Goal: Task Accomplishment & Management: Manage account settings

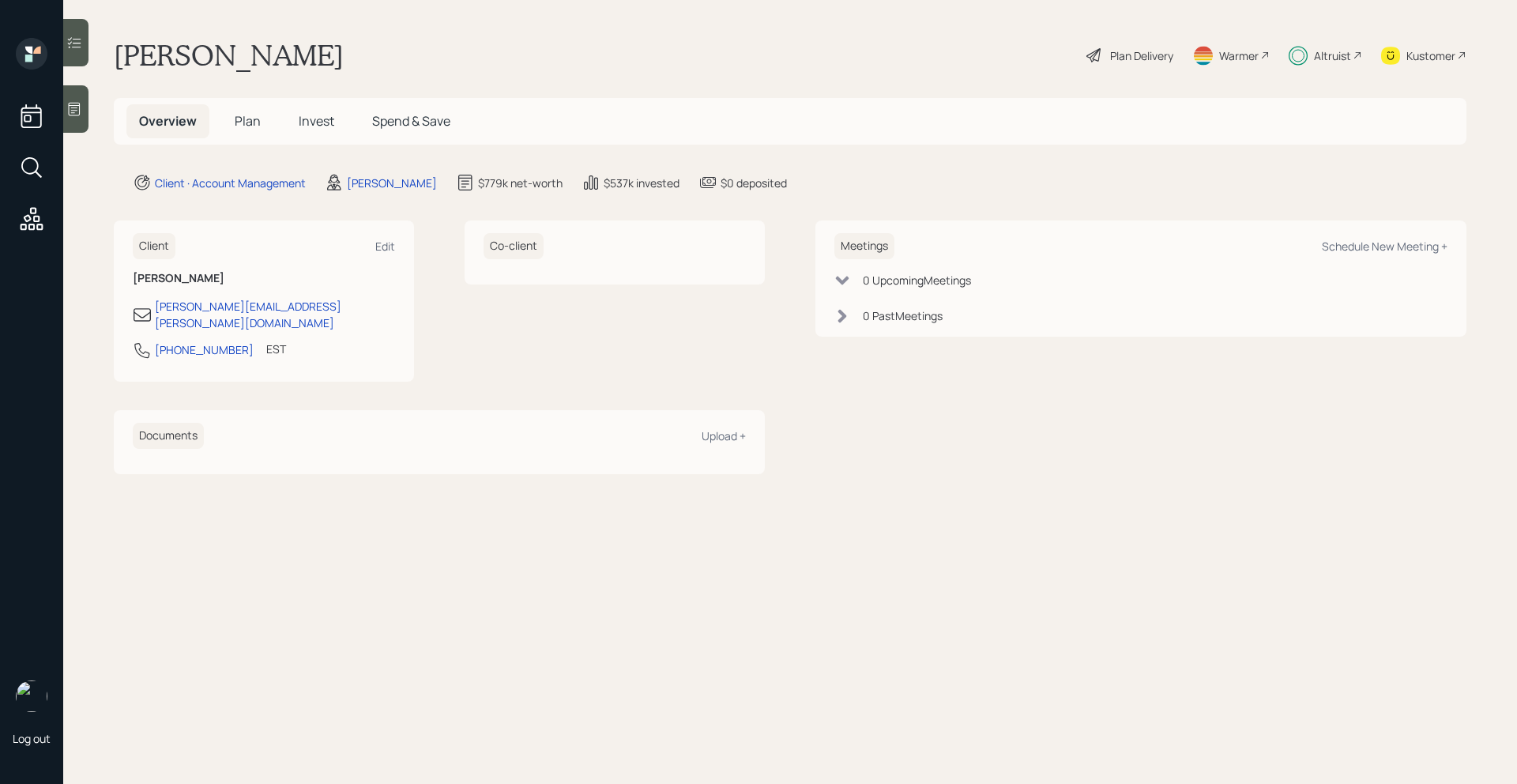
click at [1351, 54] on div "Altruist" at bounding box center [1326, 55] width 74 height 35
click at [1339, 54] on div "Altruist" at bounding box center [1333, 56] width 37 height 17
click at [241, 121] on span "Plan" at bounding box center [247, 121] width 26 height 18
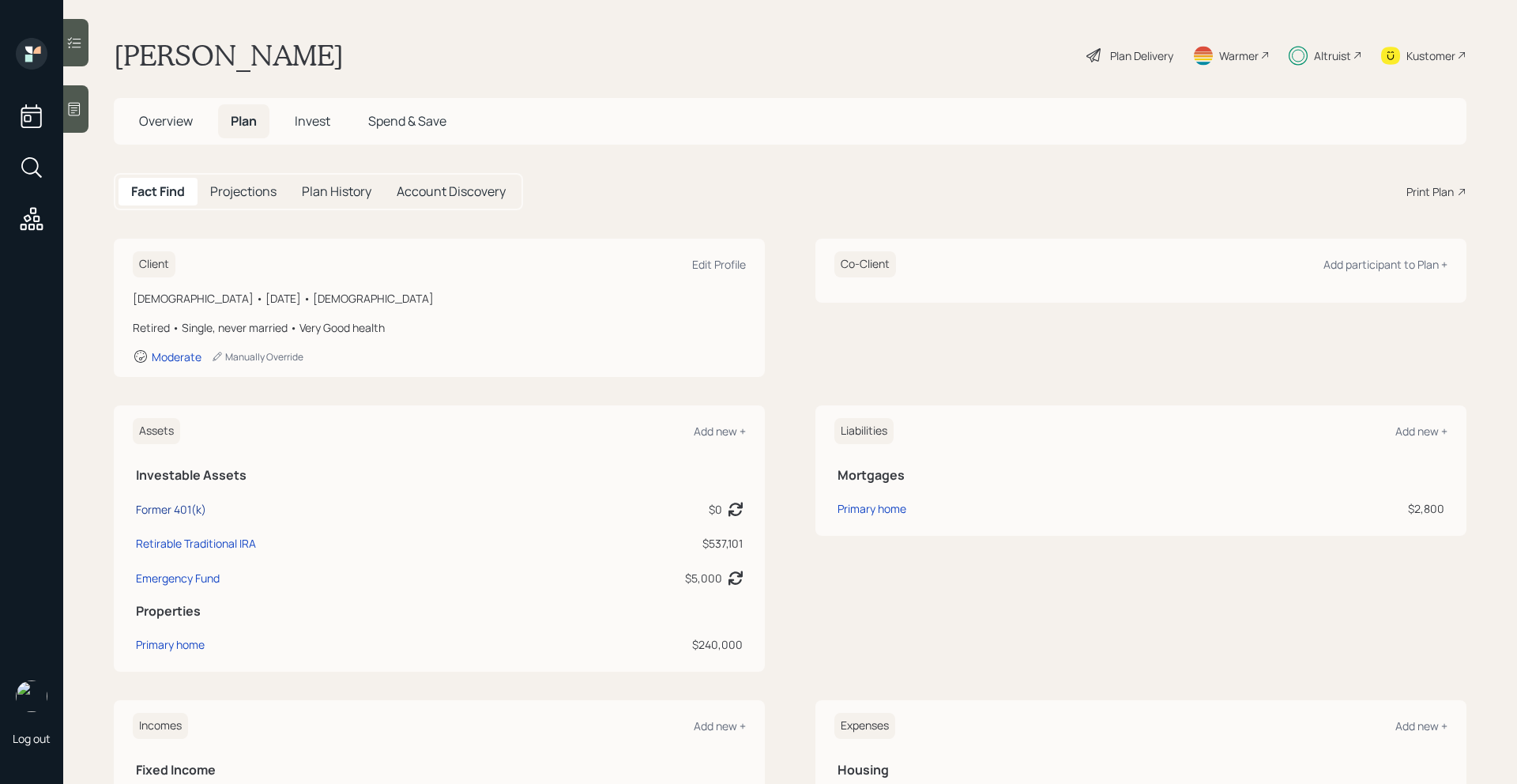
click at [191, 510] on div "Former 401(k)" at bounding box center [171, 509] width 70 height 17
select select "company_sponsored"
select select "balanced"
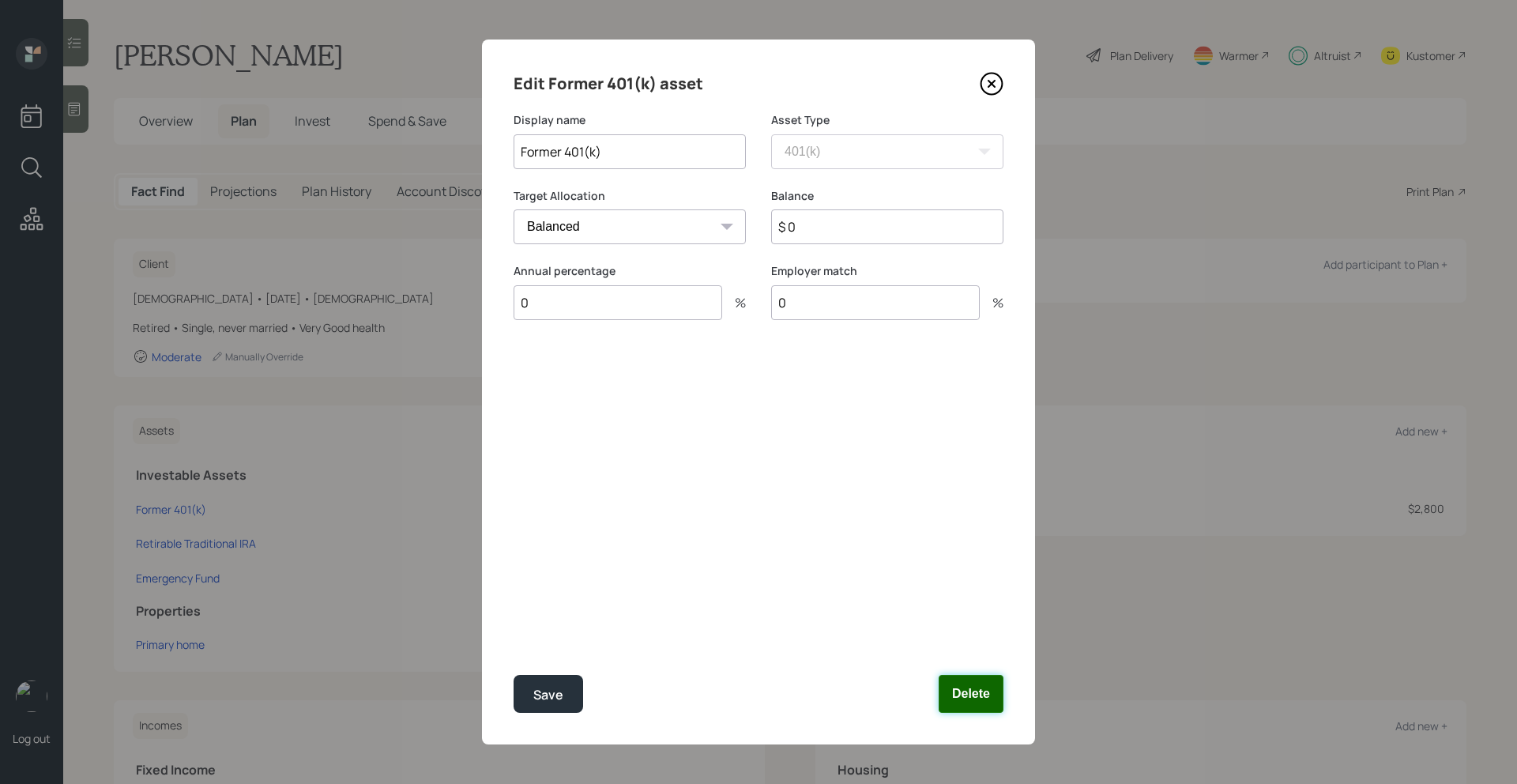
click at [963, 694] on button "Delete" at bounding box center [971, 694] width 64 height 38
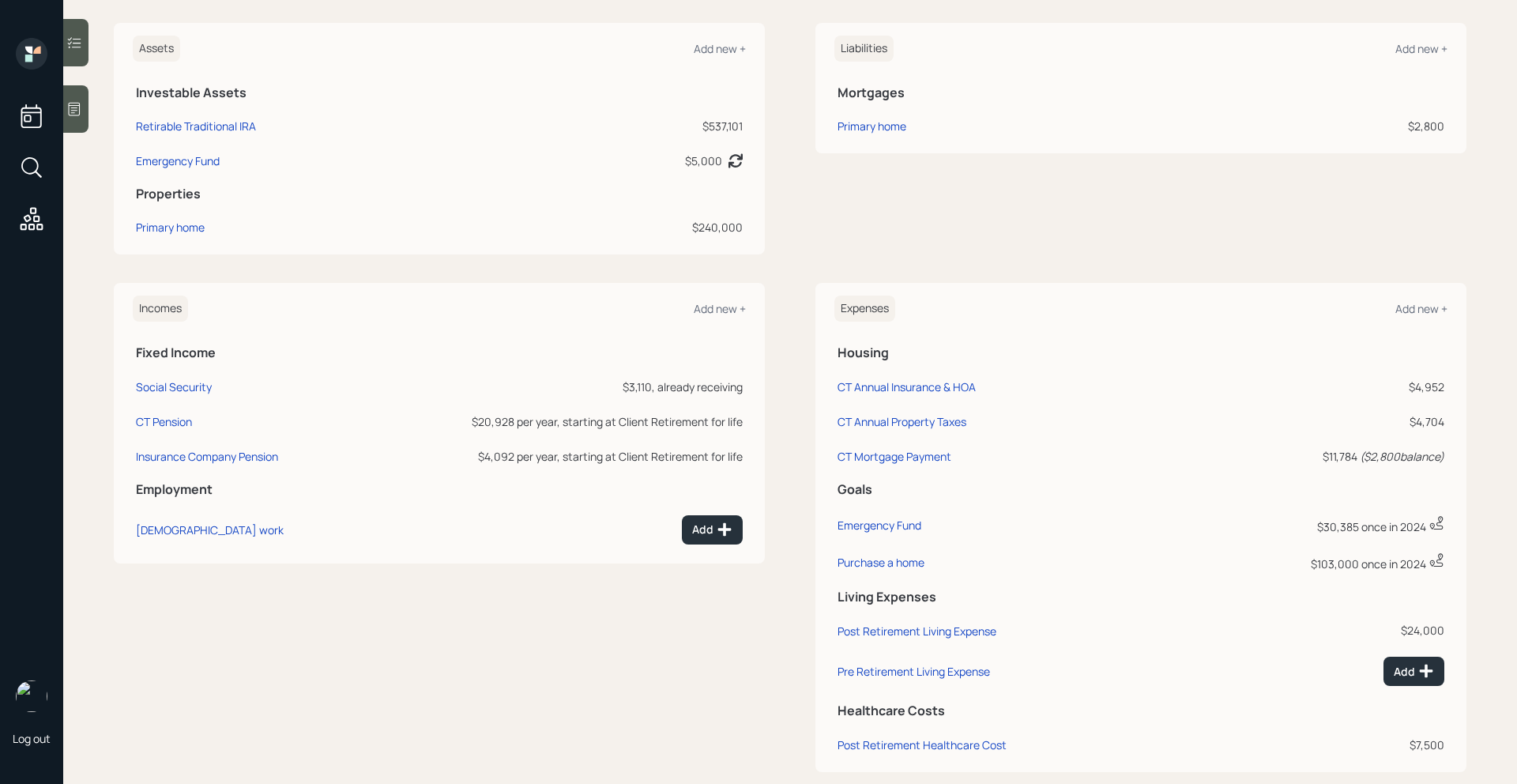
scroll to position [409, 0]
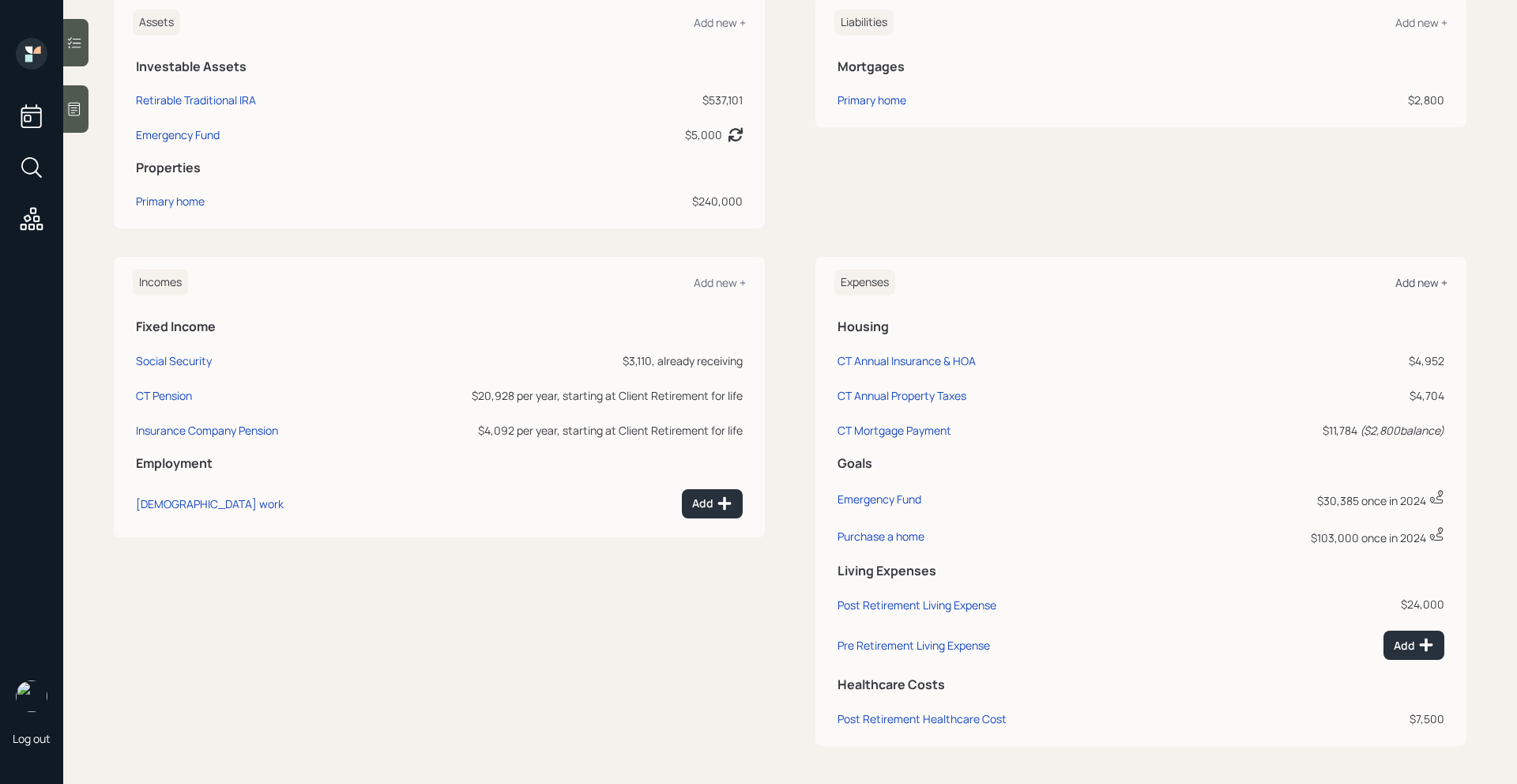
click at [1416, 284] on div "Add new +" at bounding box center [1422, 282] width 52 height 15
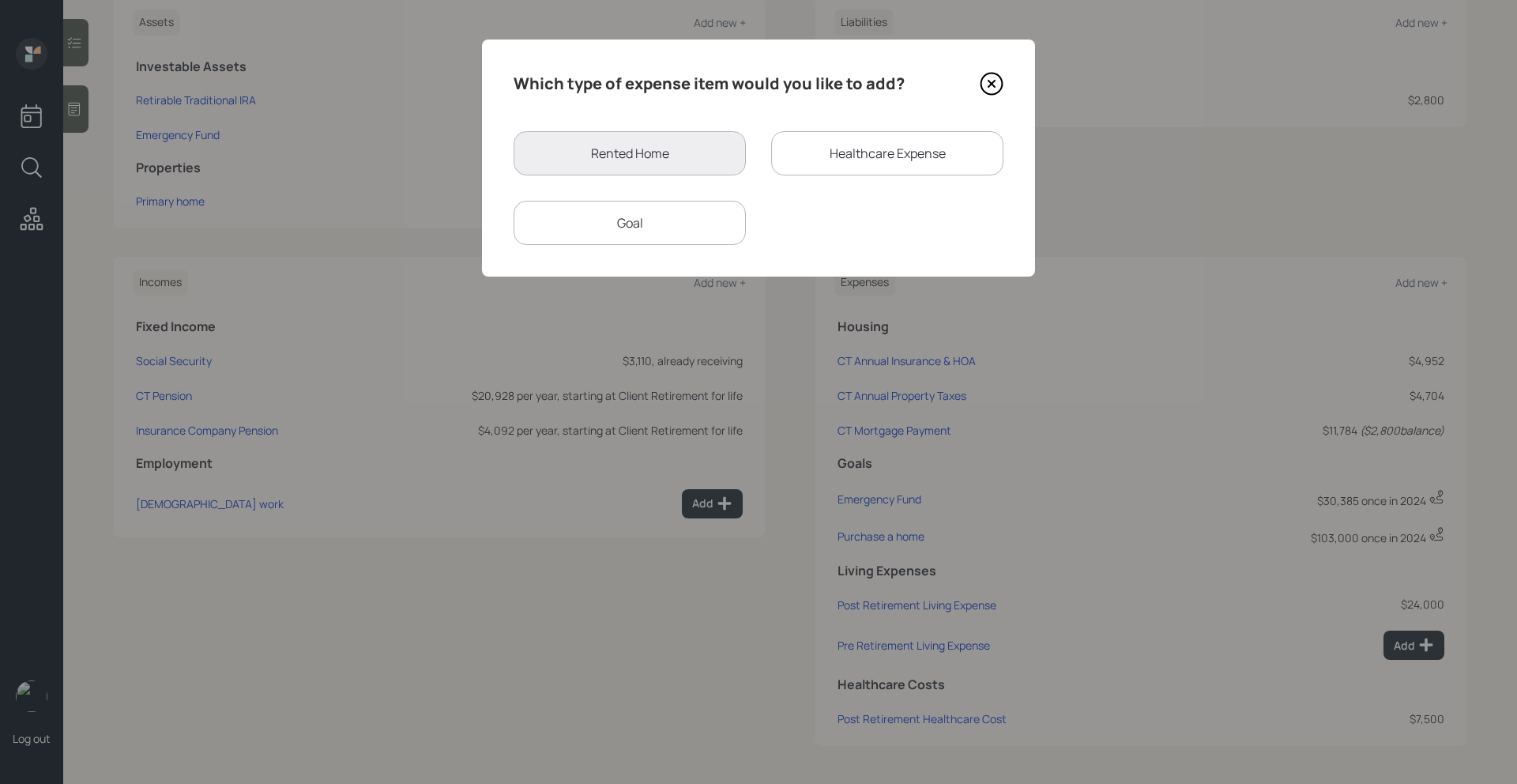
click at [686, 221] on div "Goal" at bounding box center [629, 223] width 232 height 44
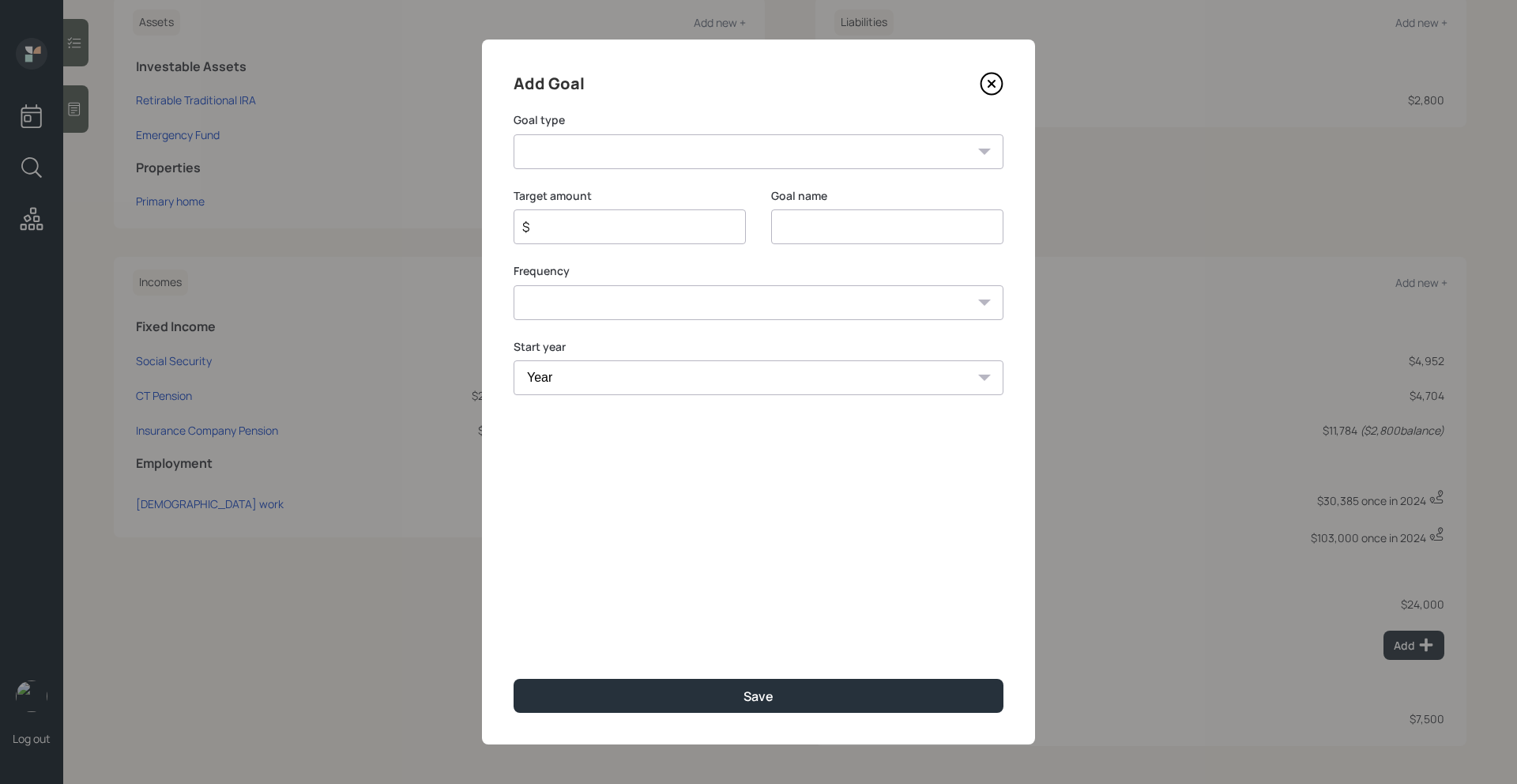
click at [648, 156] on select "Create an emergency fund Donate to charity Purchase a home Make a purchase Supp…" at bounding box center [758, 152] width 490 height 35
select select "other"
click at [513, 134] on select "Create an emergency fund Donate to charity Purchase a home Make a purchase Supp…" at bounding box center [758, 152] width 490 height 35
type input "Other"
click at [645, 230] on input "$" at bounding box center [623, 226] width 205 height 19
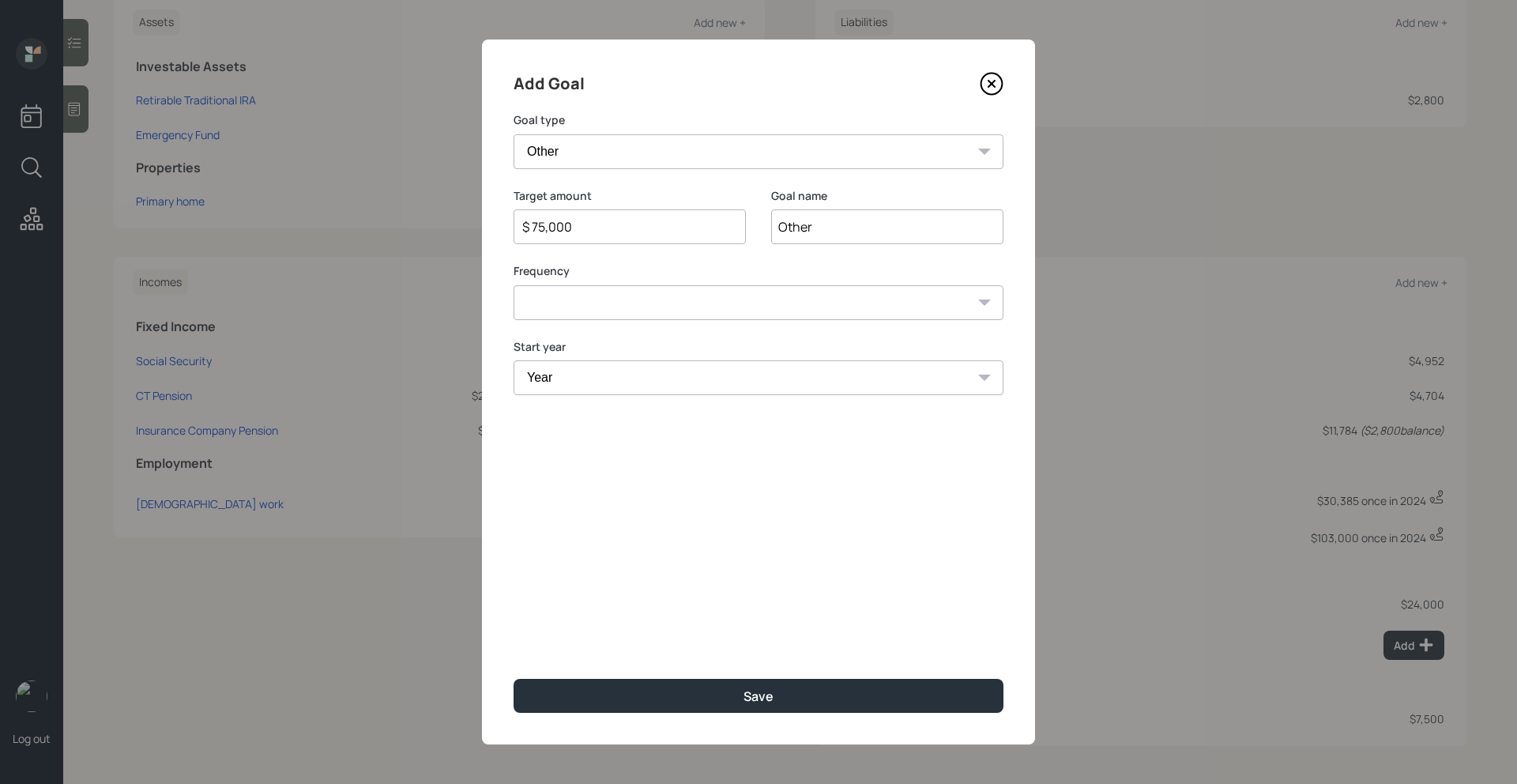
type input "$ 75,000"
click at [668, 304] on select "One time Every 1 year Every 2 years Every 3 years Every 4 years Every 5 years E…" at bounding box center [758, 303] width 490 height 35
click at [997, 90] on icon at bounding box center [992, 84] width 23 height 23
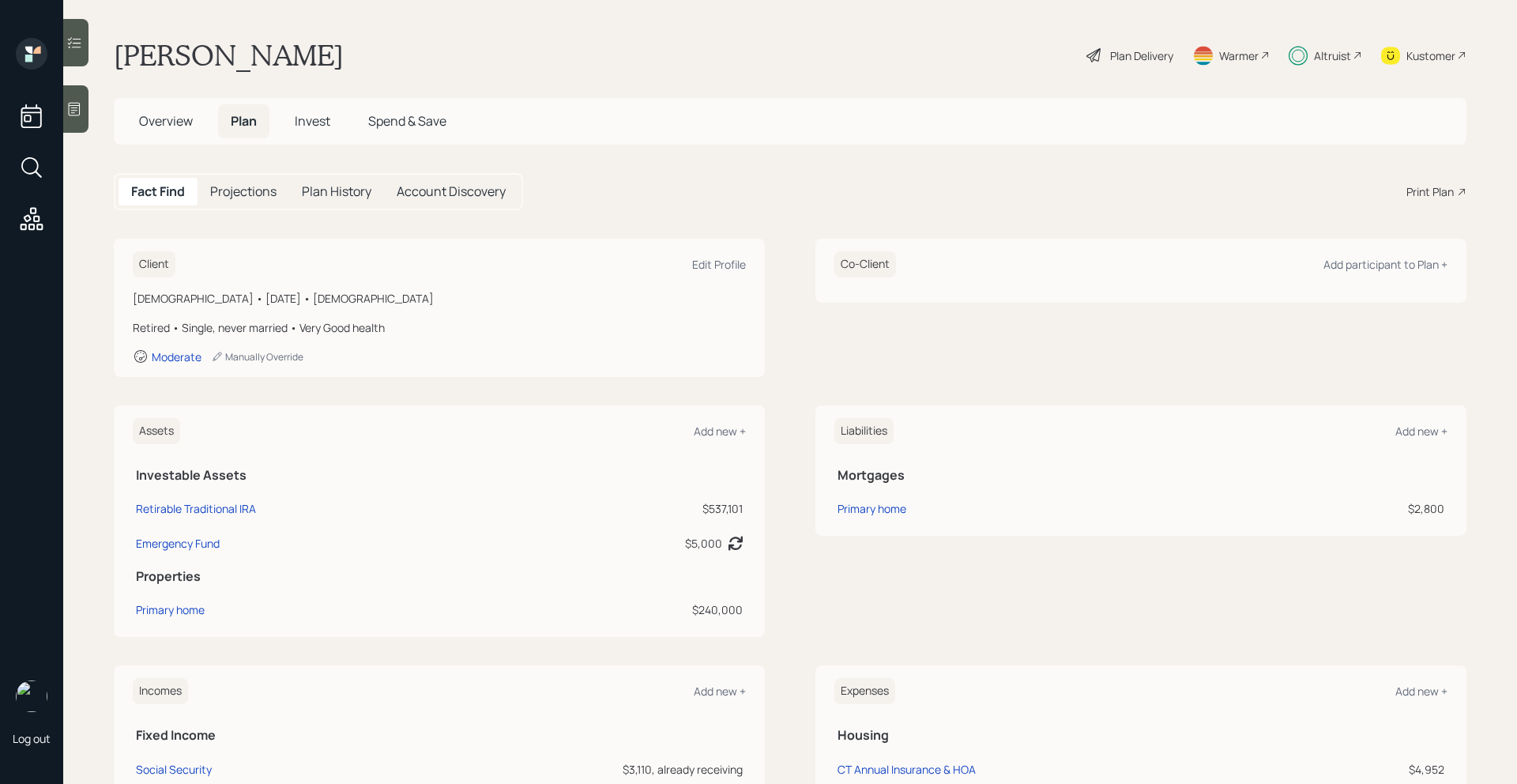
click at [322, 121] on span "Invest" at bounding box center [312, 121] width 35 height 18
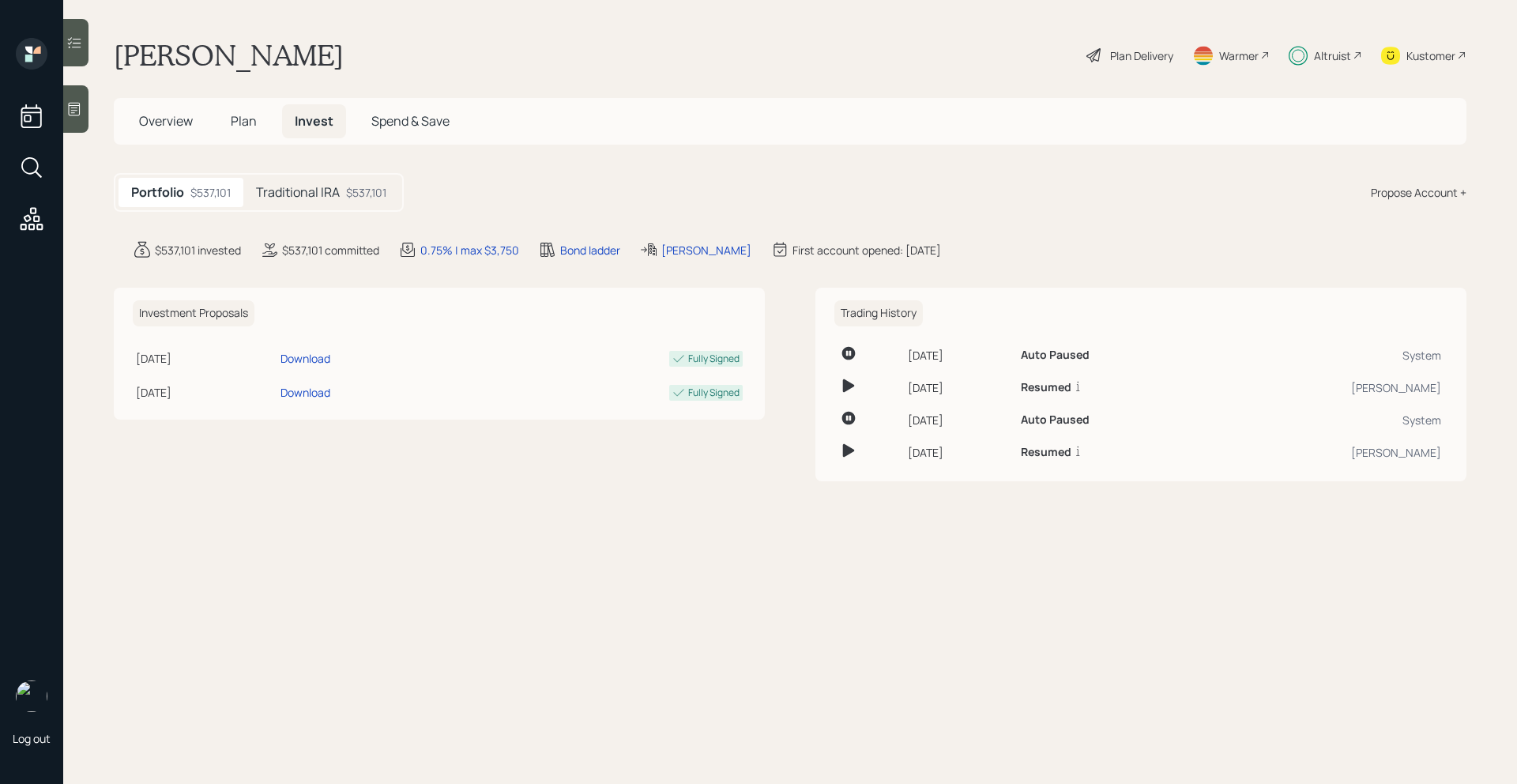
click at [317, 190] on h5 "Traditional IRA" at bounding box center [298, 193] width 84 height 15
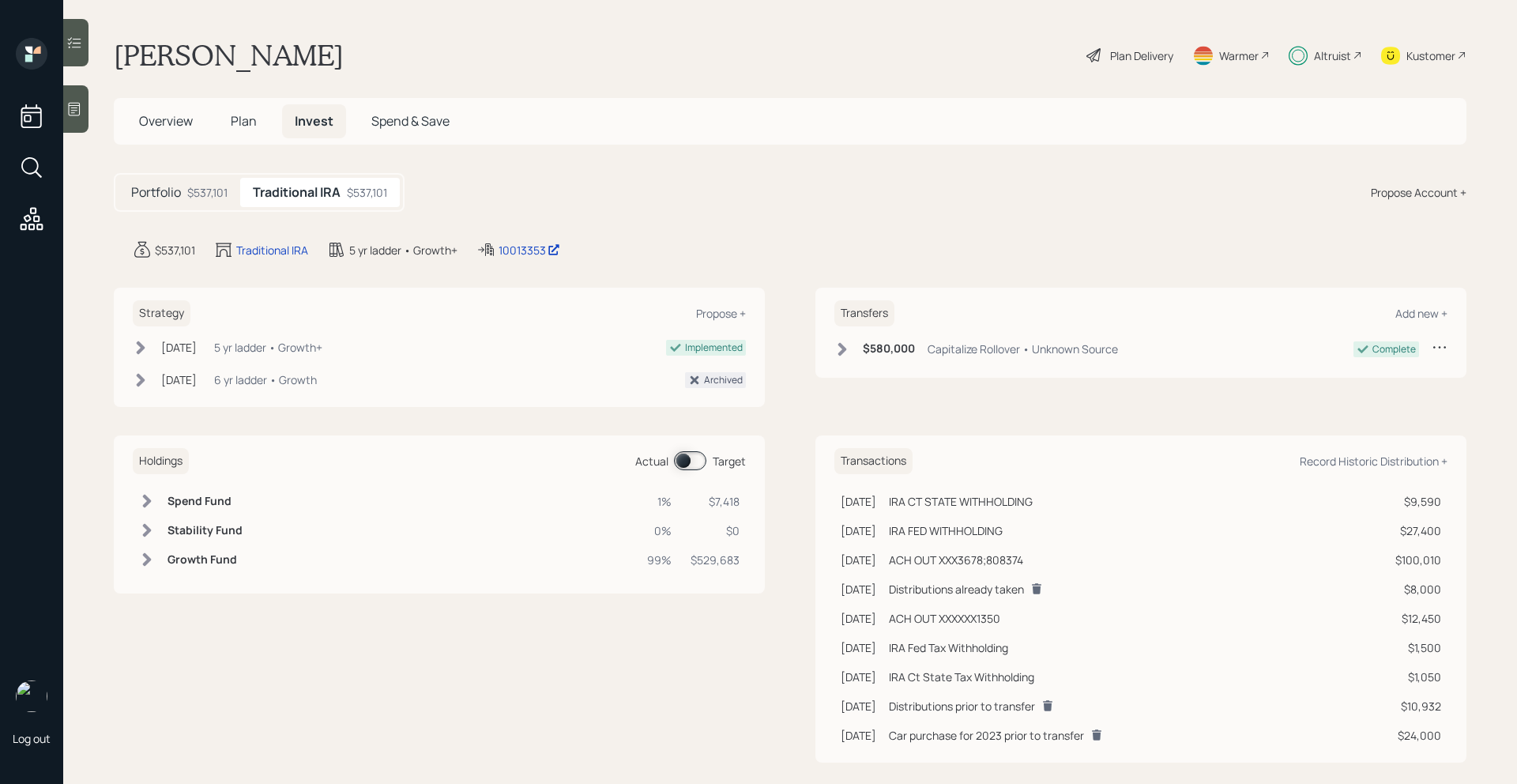
click at [687, 465] on span at bounding box center [690, 461] width 33 height 19
click at [696, 462] on span at bounding box center [690, 461] width 33 height 19
click at [1160, 57] on div "Plan Delivery" at bounding box center [1142, 56] width 63 height 17
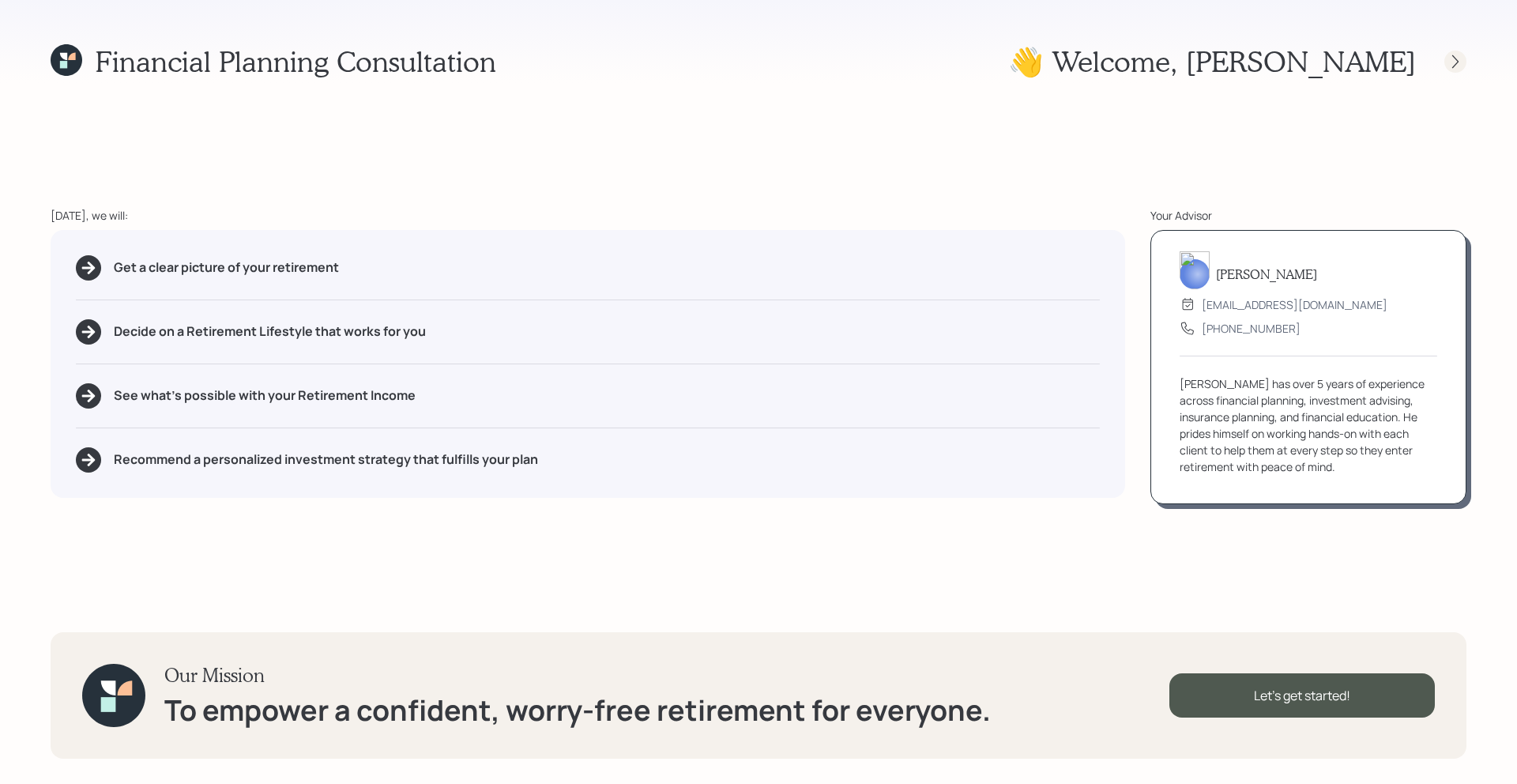
click at [1453, 64] on icon at bounding box center [1455, 61] width 16 height 16
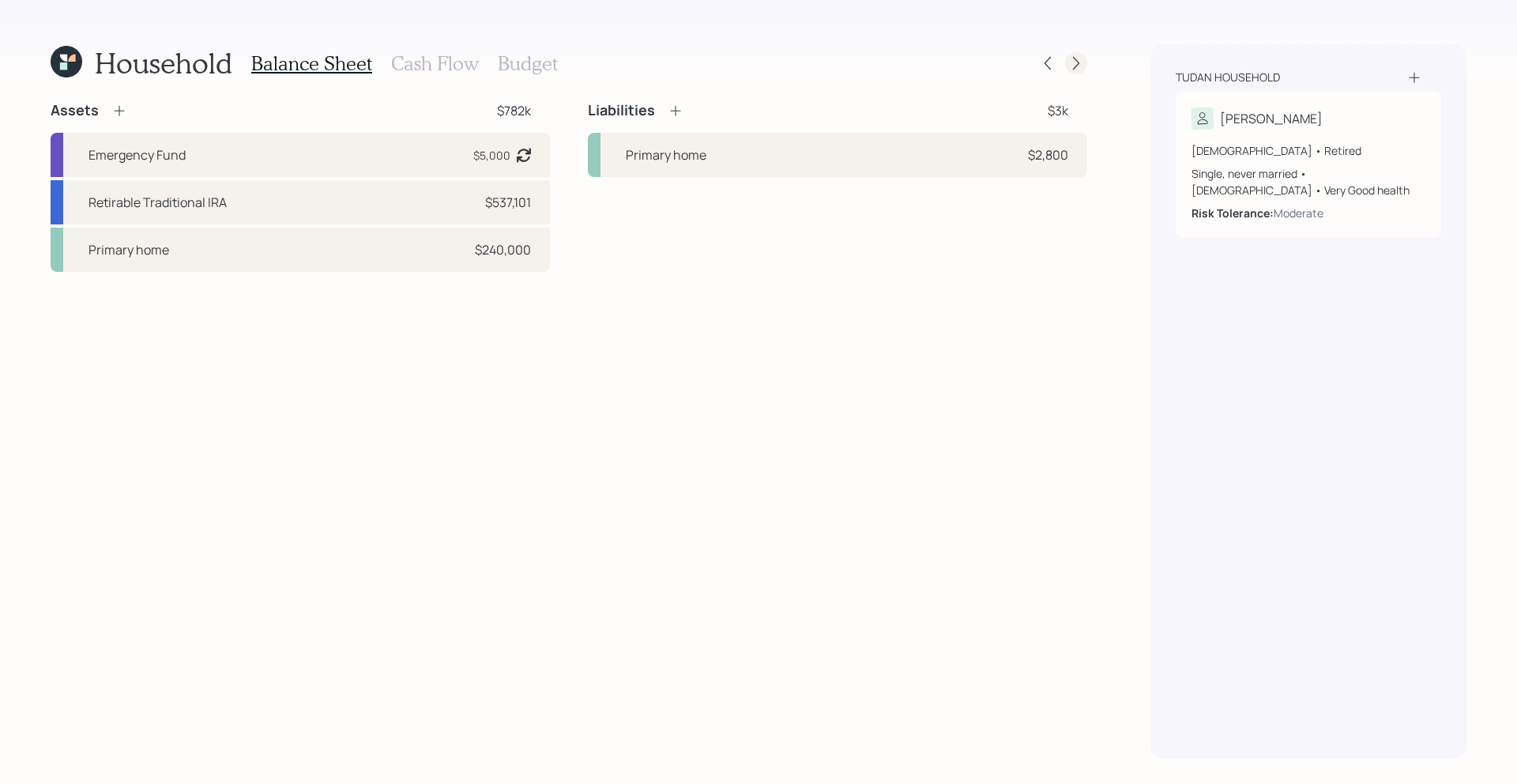
click at [1080, 62] on icon at bounding box center [1076, 63] width 16 height 16
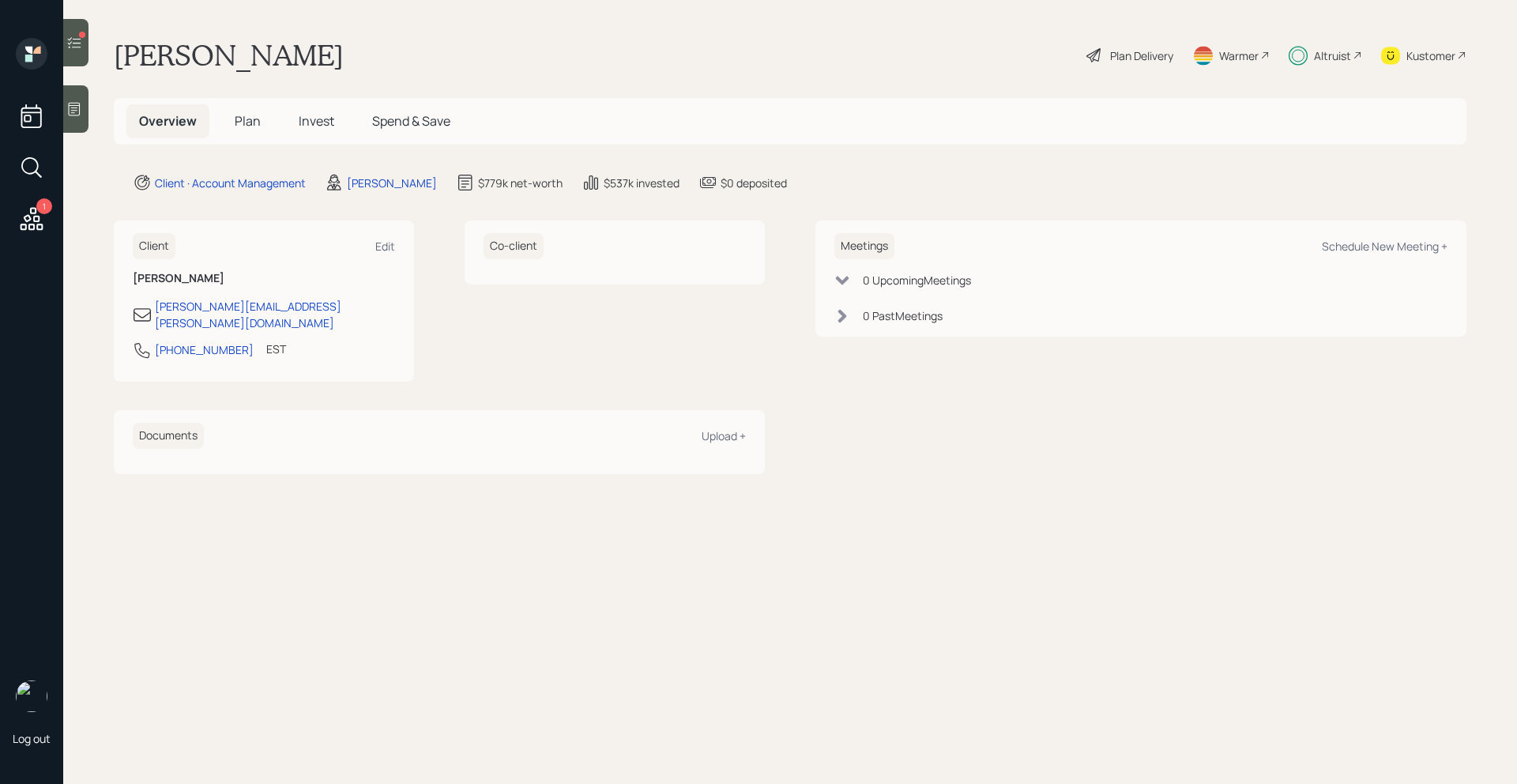
click at [250, 121] on span "Plan" at bounding box center [247, 121] width 26 height 18
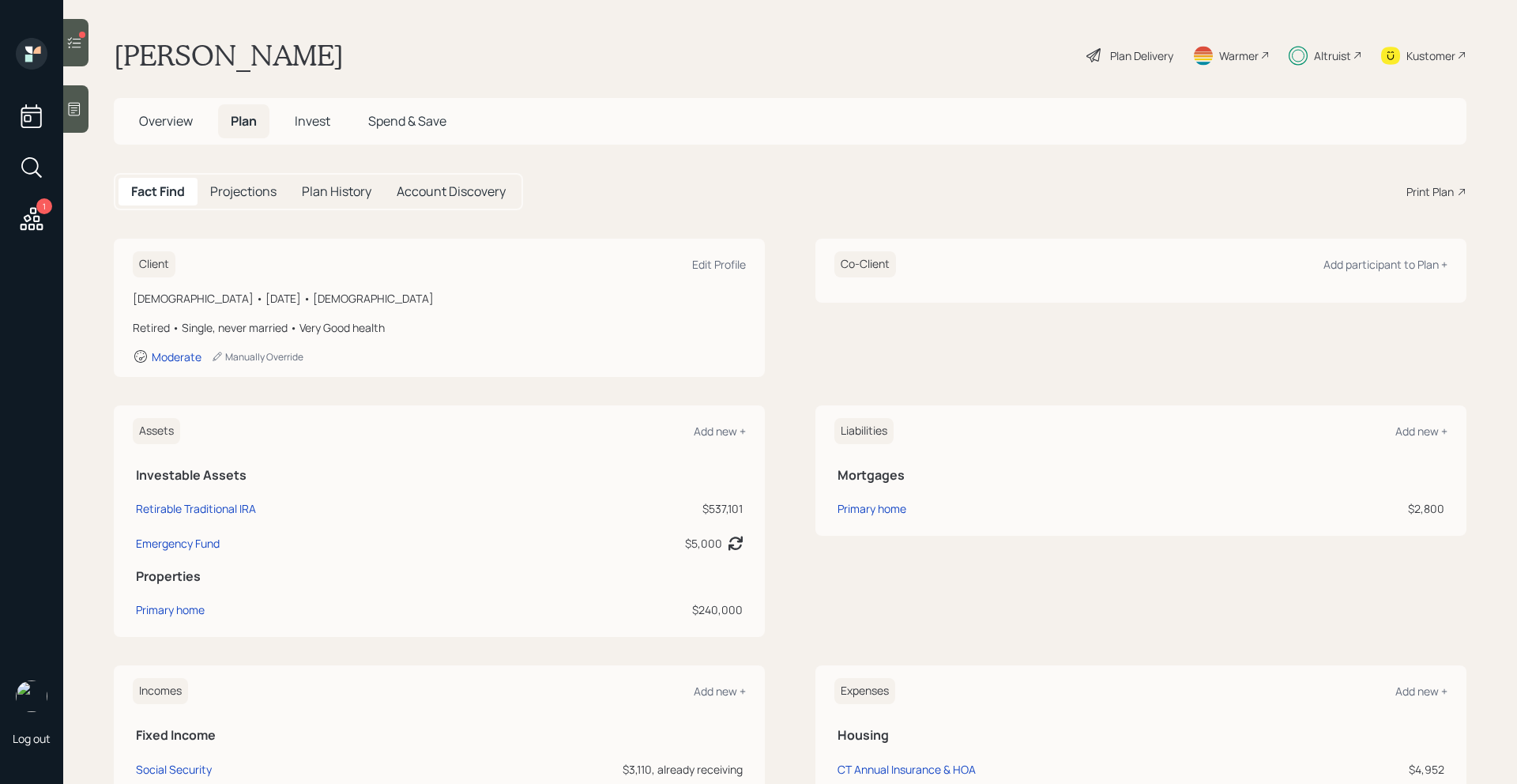
click at [271, 193] on h5 "Projections" at bounding box center [243, 192] width 66 height 15
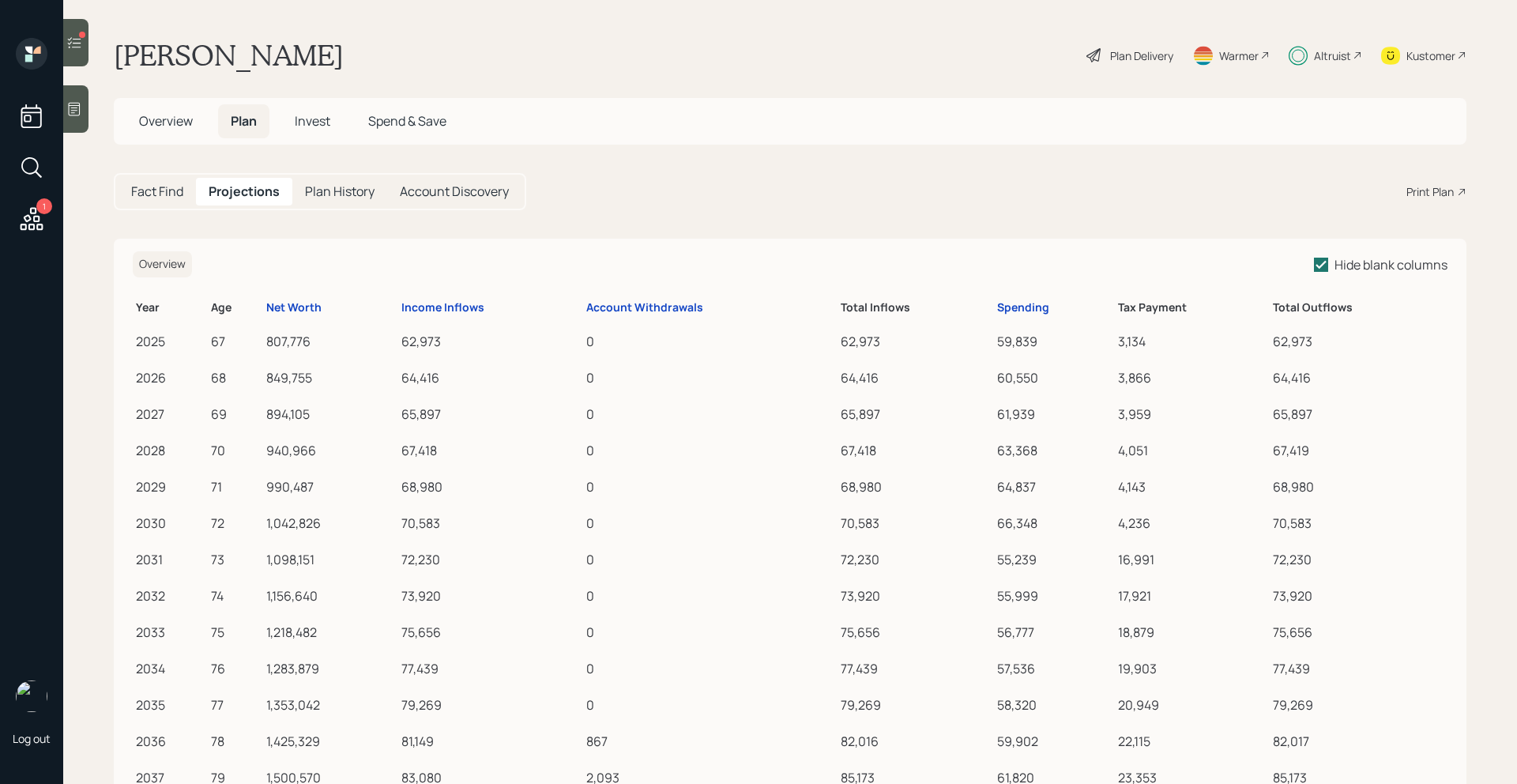
click at [178, 198] on h5 "Fact Find" at bounding box center [157, 192] width 52 height 15
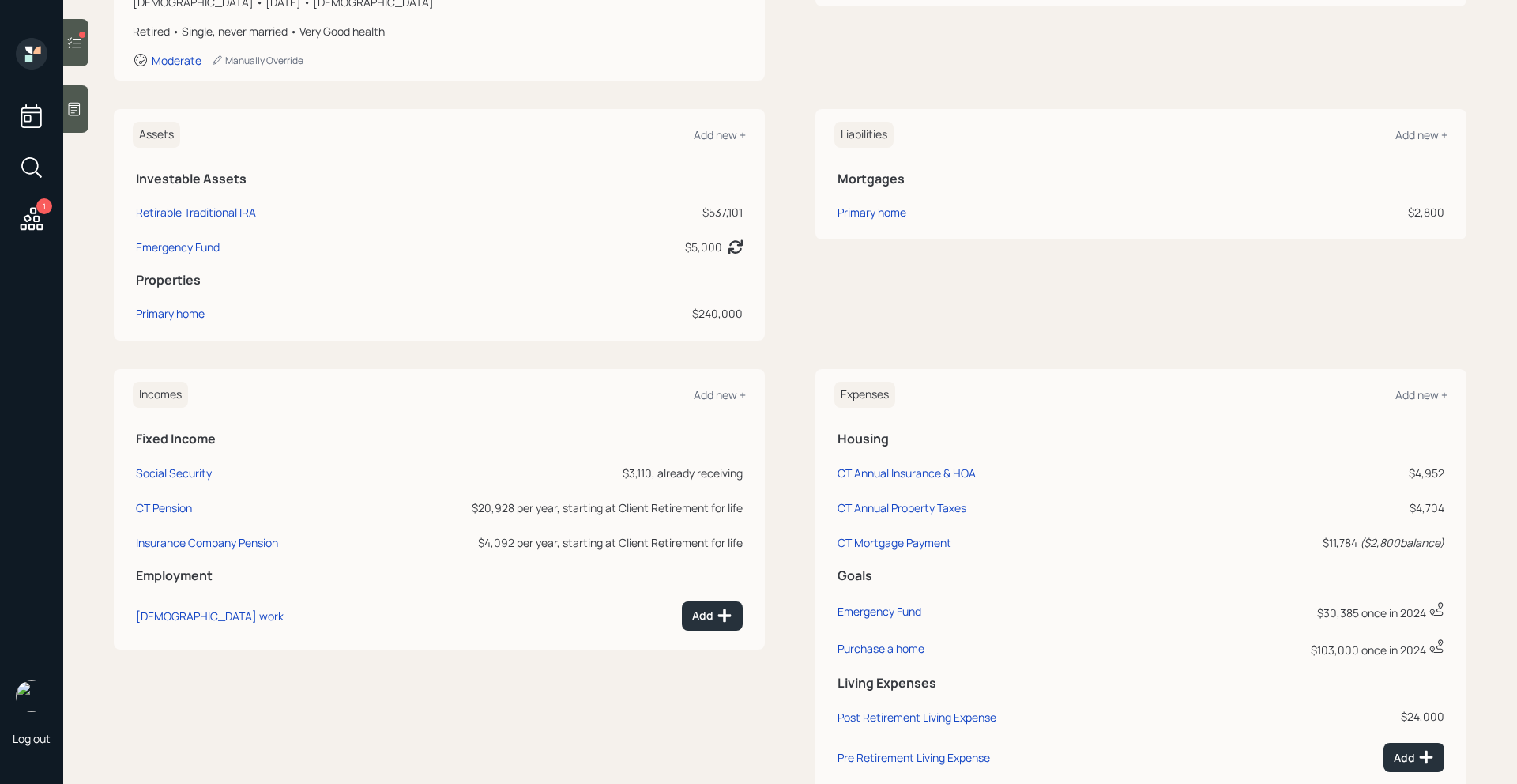
scroll to position [409, 0]
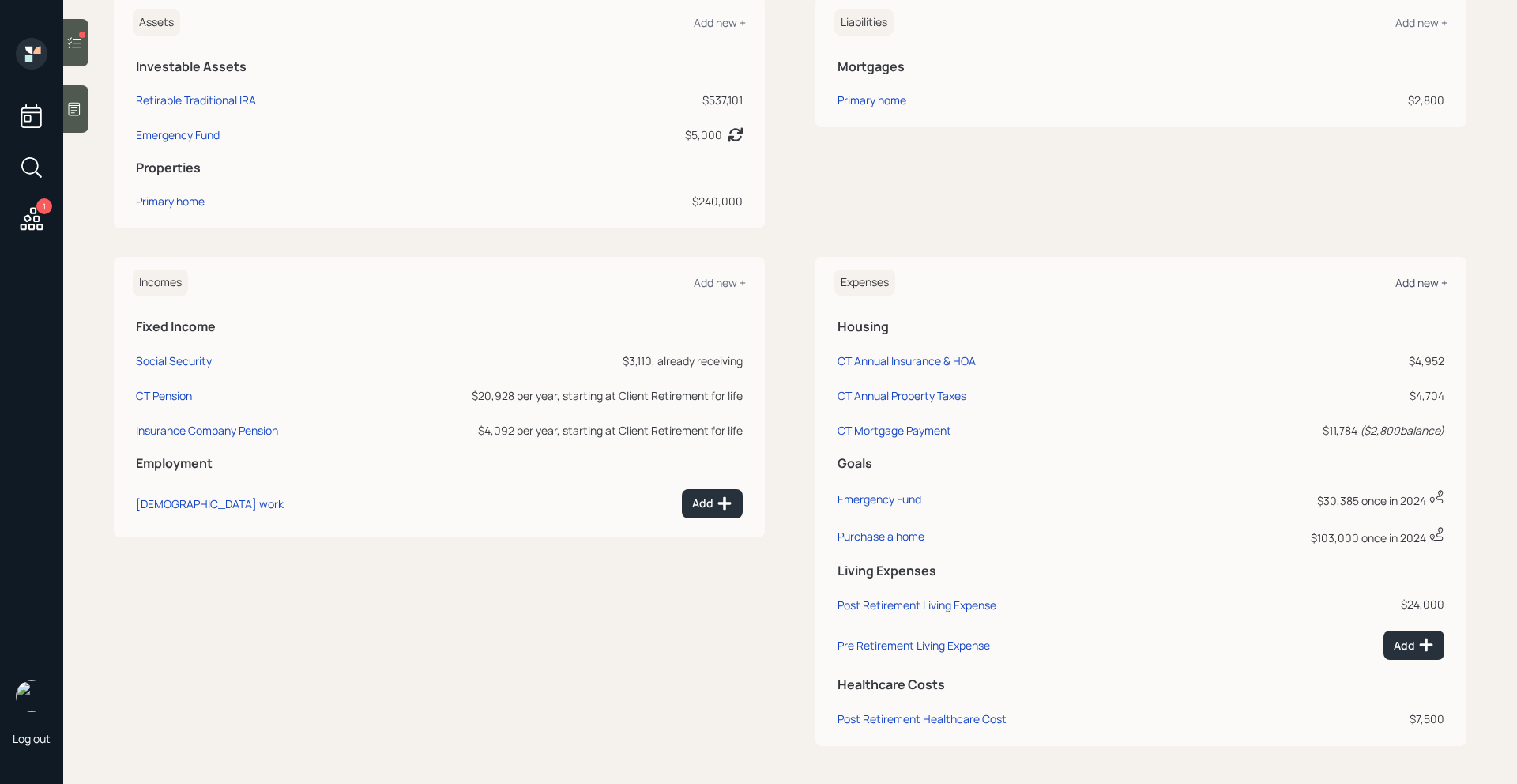
click at [1433, 282] on div "Add new +" at bounding box center [1422, 282] width 52 height 15
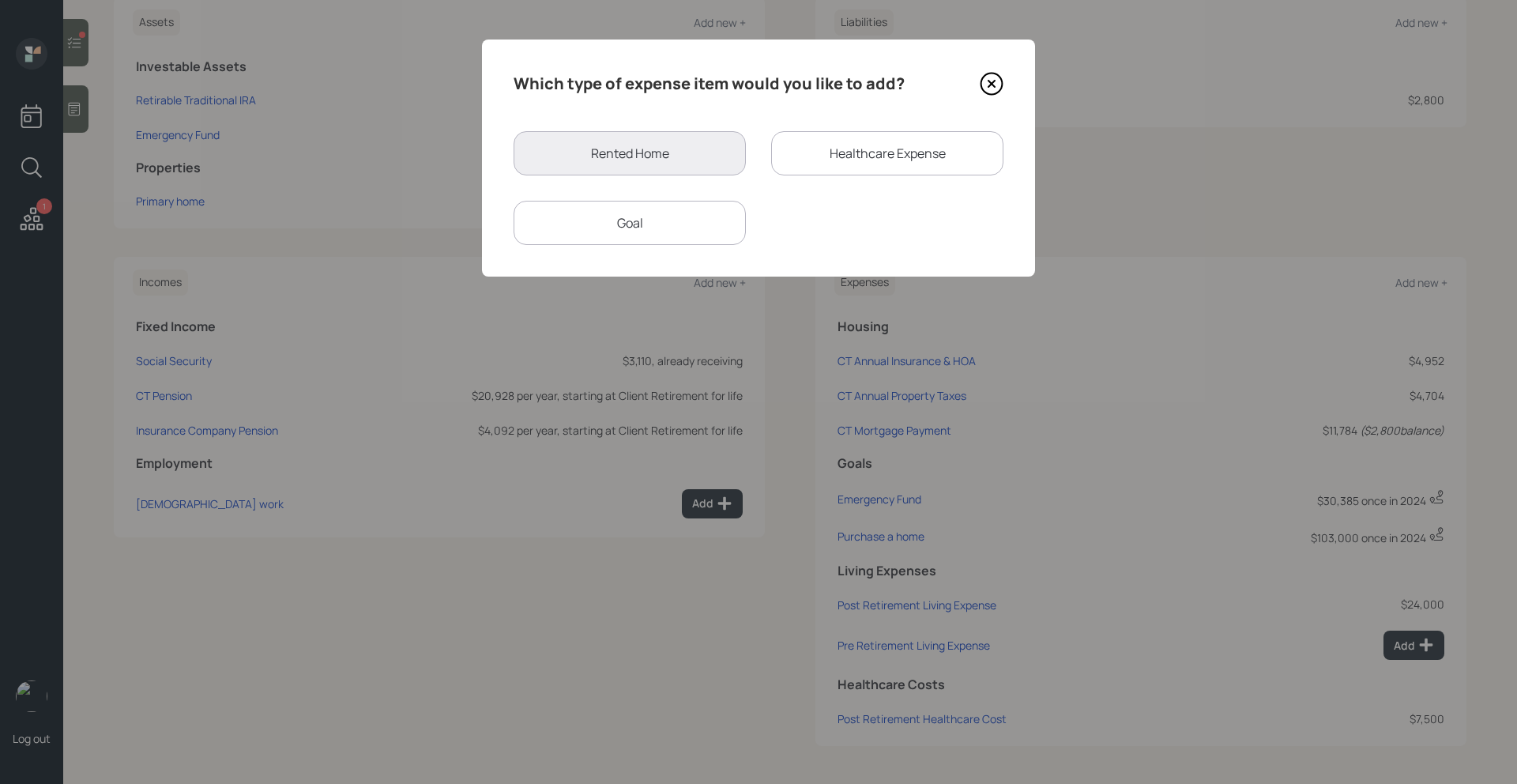
click at [699, 230] on div "Goal" at bounding box center [629, 223] width 232 height 44
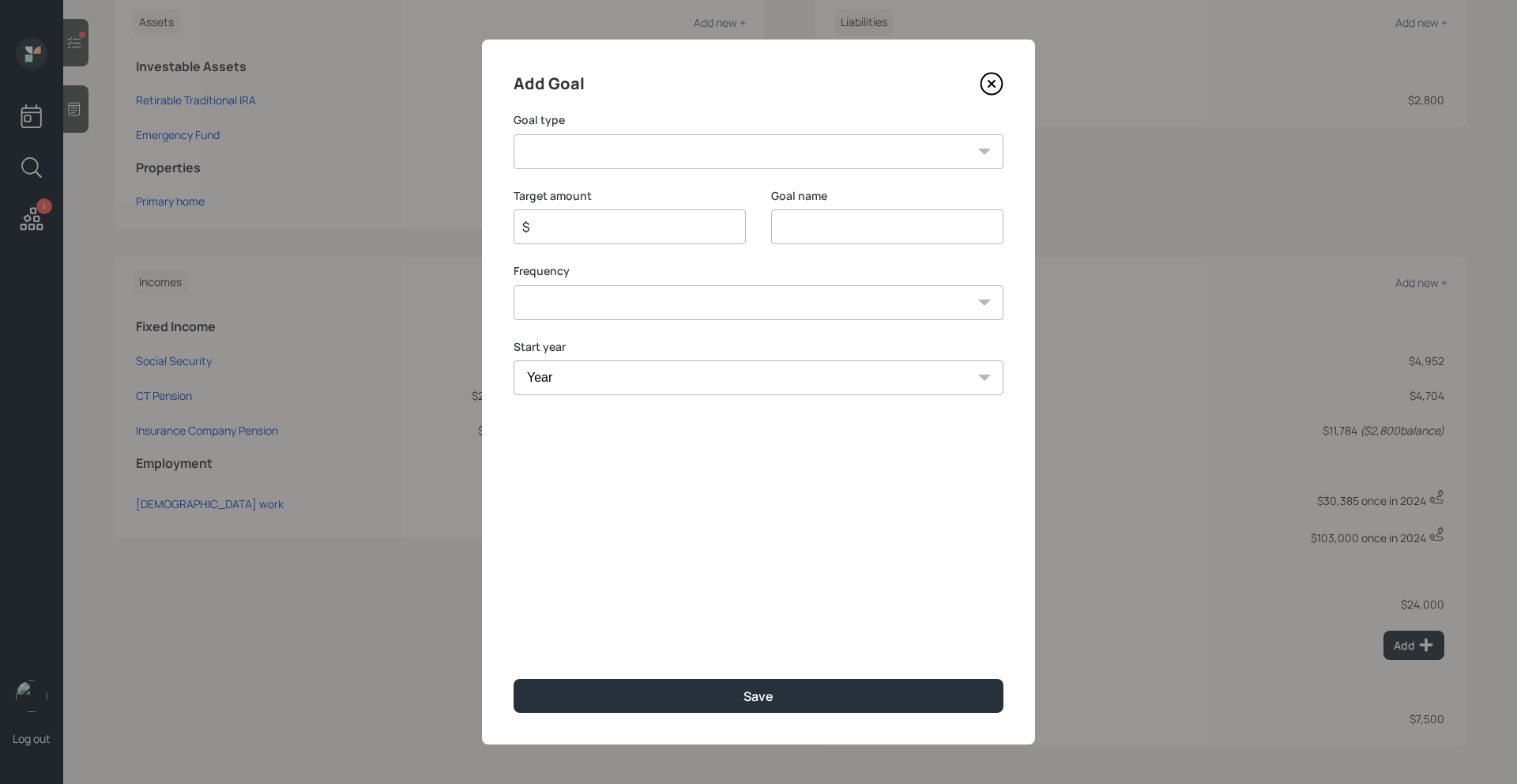
click at [678, 156] on select "Create an emergency fund Donate to charity Purchase a home Make a purchase Supp…" at bounding box center [758, 152] width 490 height 35
select select "emergency_fund"
click at [513, 134] on select "Create an emergency fund Donate to charity Purchase a home Make a purchase Supp…" at bounding box center [758, 152] width 490 height 35
click at [828, 224] on input "Create an emergency fund" at bounding box center [887, 227] width 232 height 35
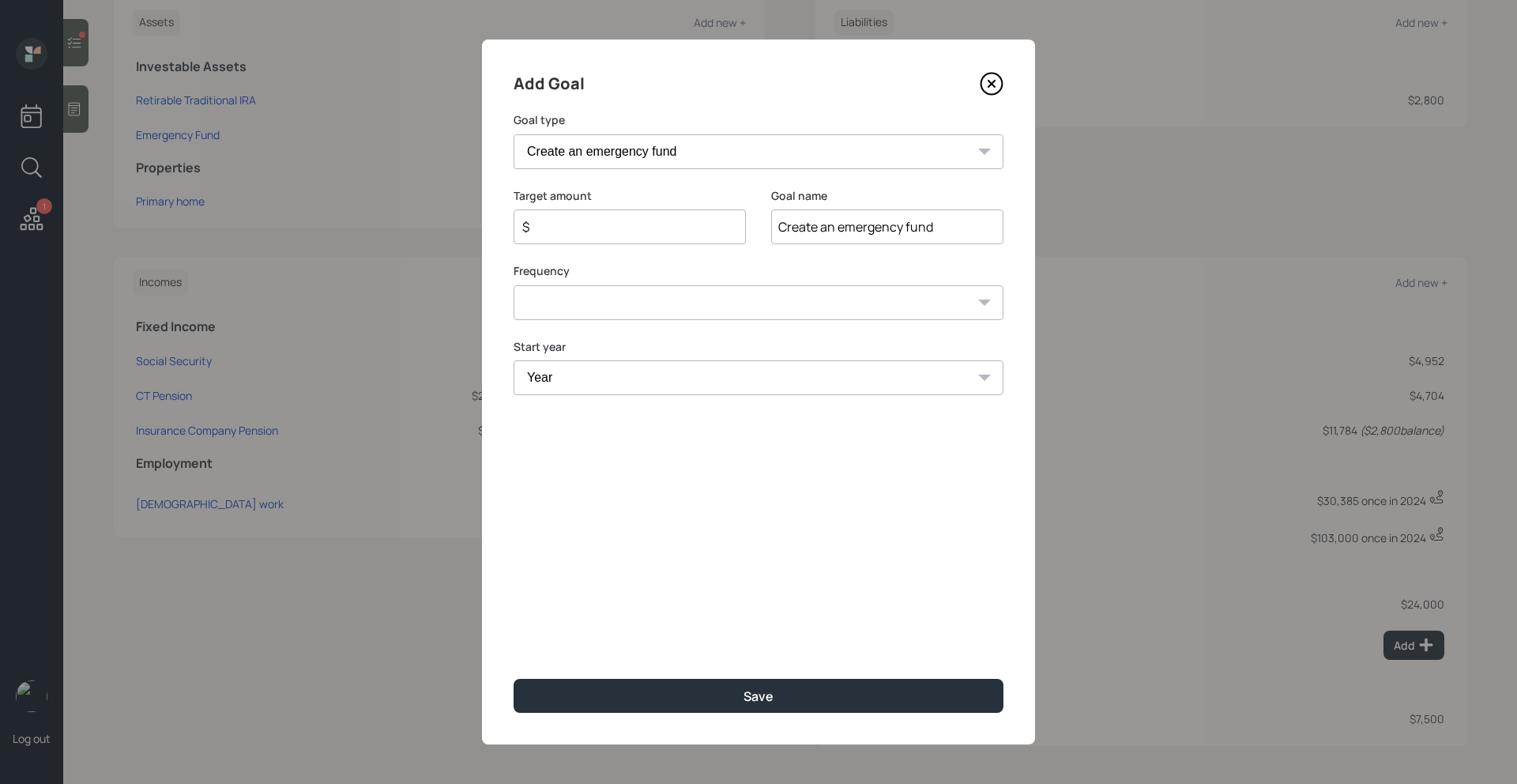
click at [828, 224] on input "Create an emergency fund" at bounding box center [887, 227] width 232 height 35
type input "Distribution Request 9/2025"
click at [662, 230] on input "$" at bounding box center [623, 226] width 205 height 19
type input "$ 85,000"
click at [650, 295] on select "One time Every 1 year Every 2 years Every 3 years Every 4 years Every 5 years E…" at bounding box center [758, 303] width 490 height 35
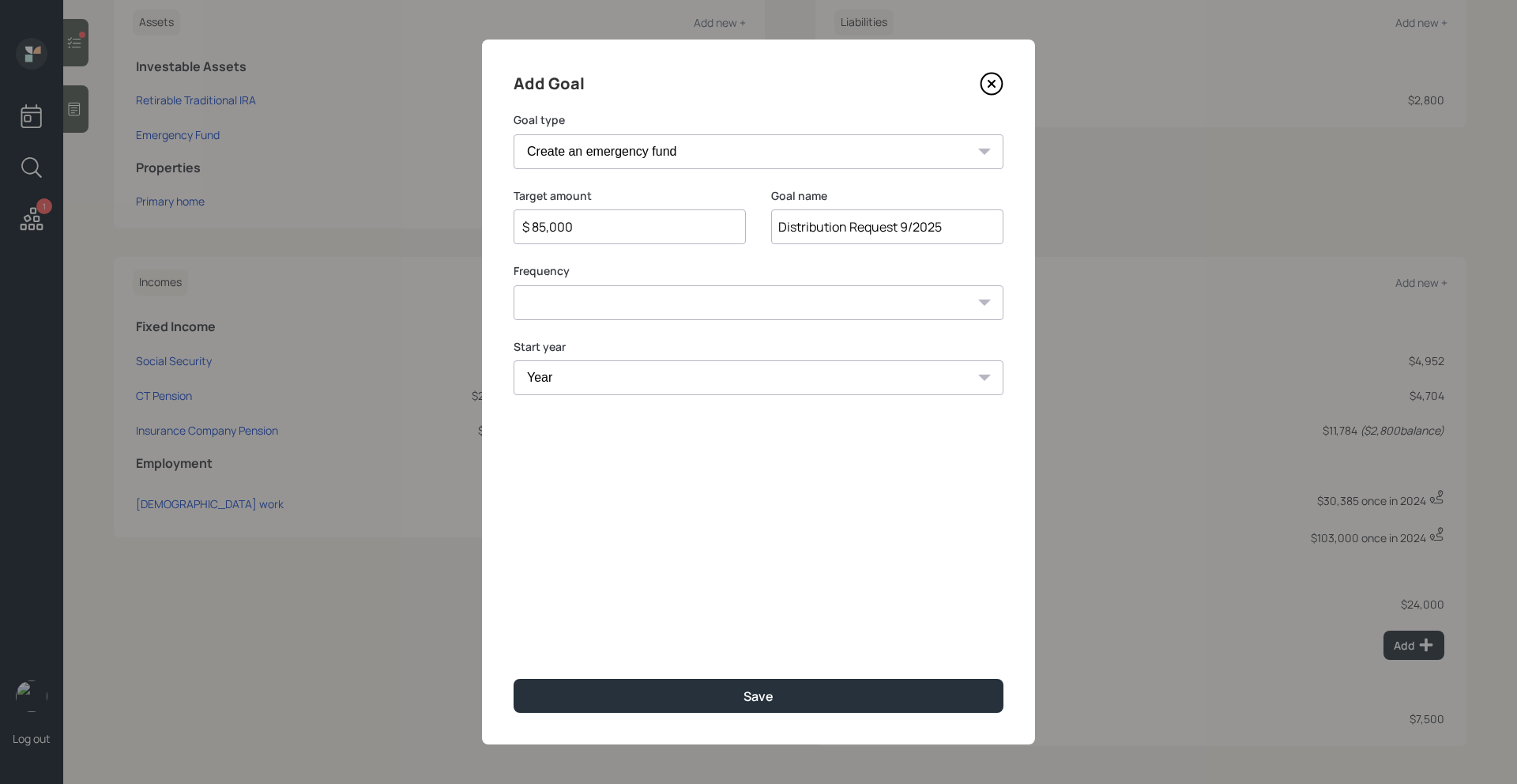
select select "0"
click at [513, 286] on select "One time Every 1 year Every 2 years Every 3 years Every 4 years Every 5 years E…" at bounding box center [758, 303] width 490 height 35
click at [621, 379] on select "Year 2025 2026 2027 2028 2029 2030 2031 2032 2033 2034 2035 2036 2037 2038 2039…" at bounding box center [758, 378] width 490 height 35
select select "2025"
click at [513, 360] on select "Year 2025 2026 2027 2028 2029 2030 2031 2032 2033 2034 2035 2036 2037 2038 2039…" at bounding box center [758, 378] width 490 height 35
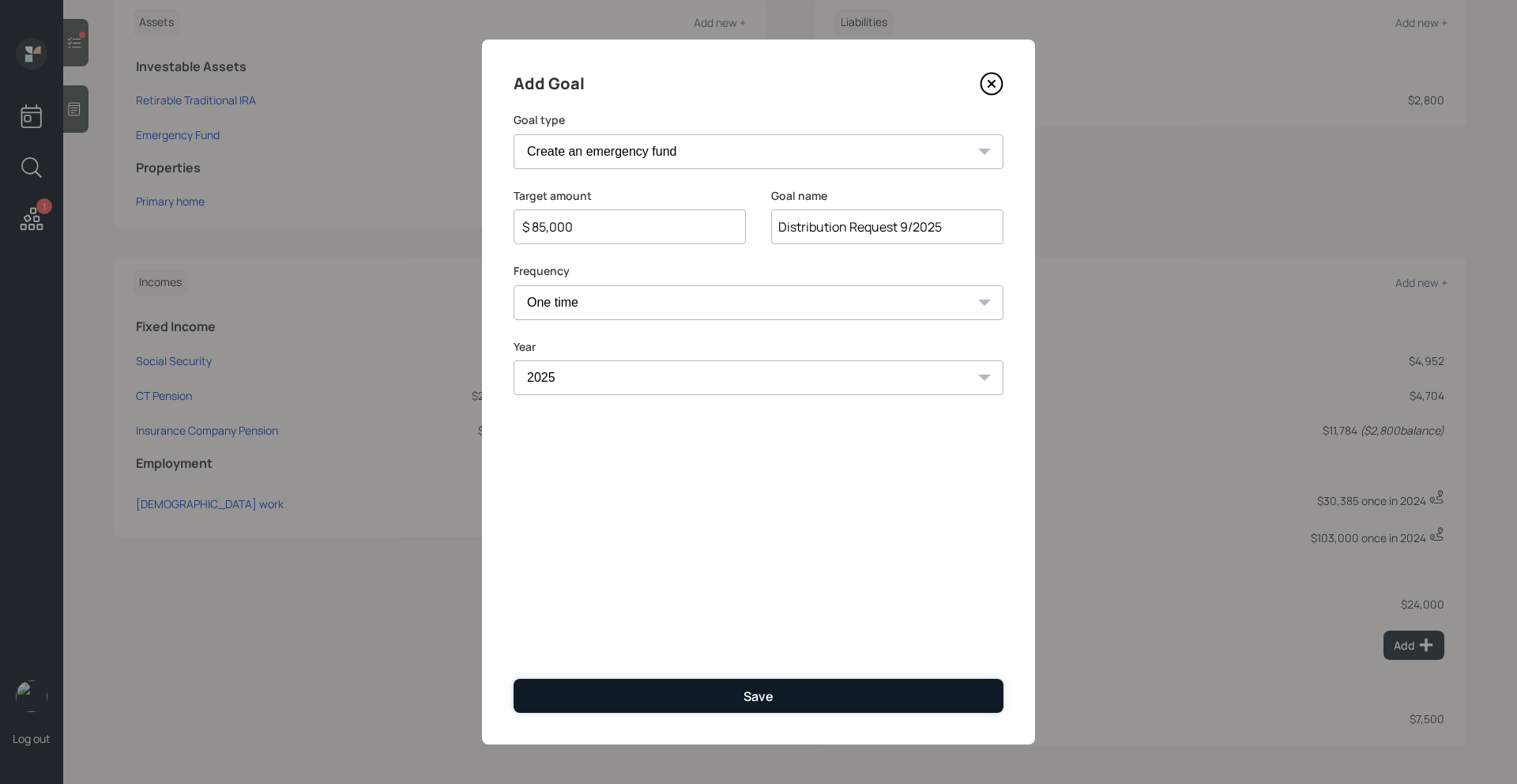
click at [609, 686] on button "Save" at bounding box center [758, 695] width 490 height 34
type input "$"
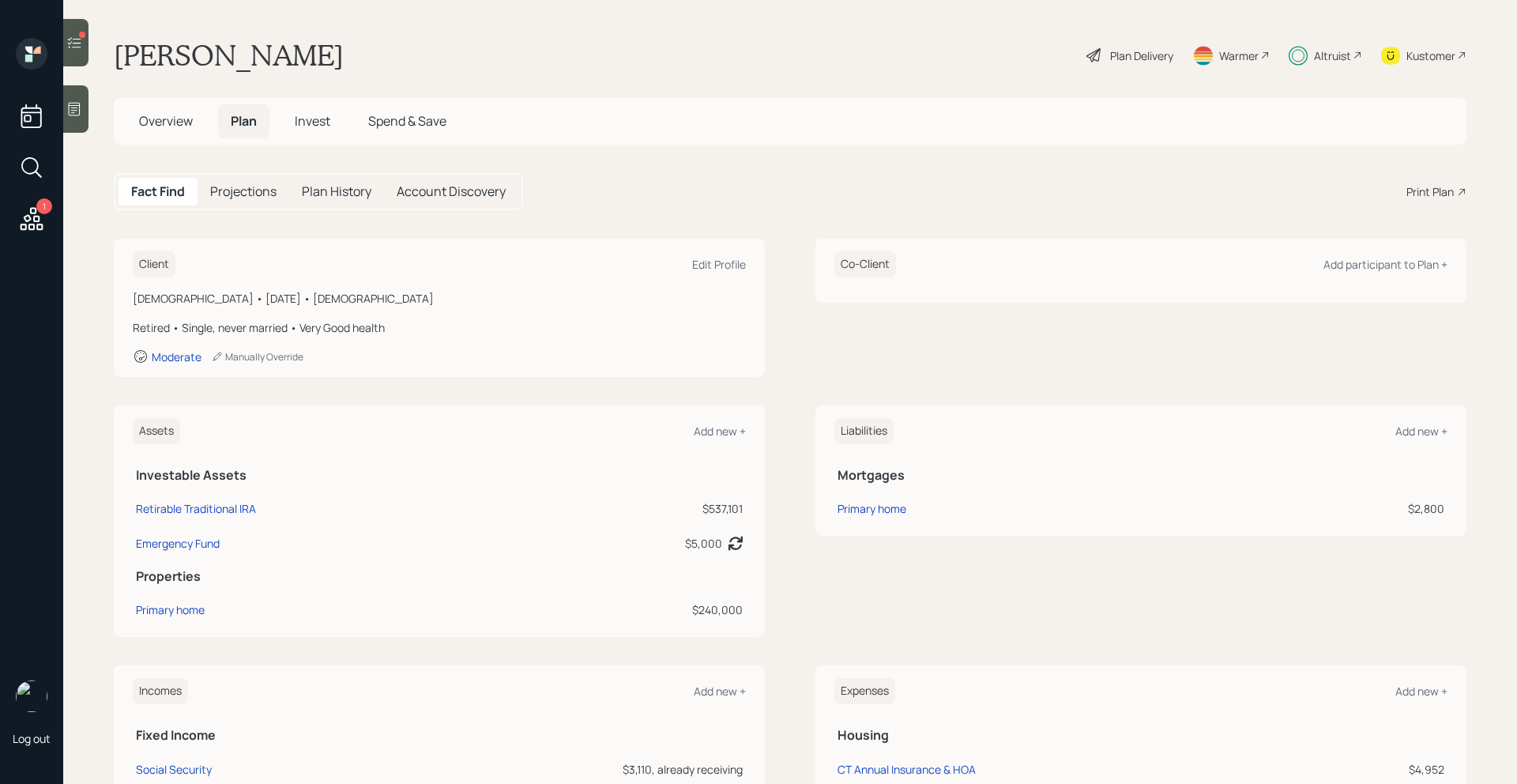
click at [320, 120] on span "Invest" at bounding box center [312, 121] width 35 height 18
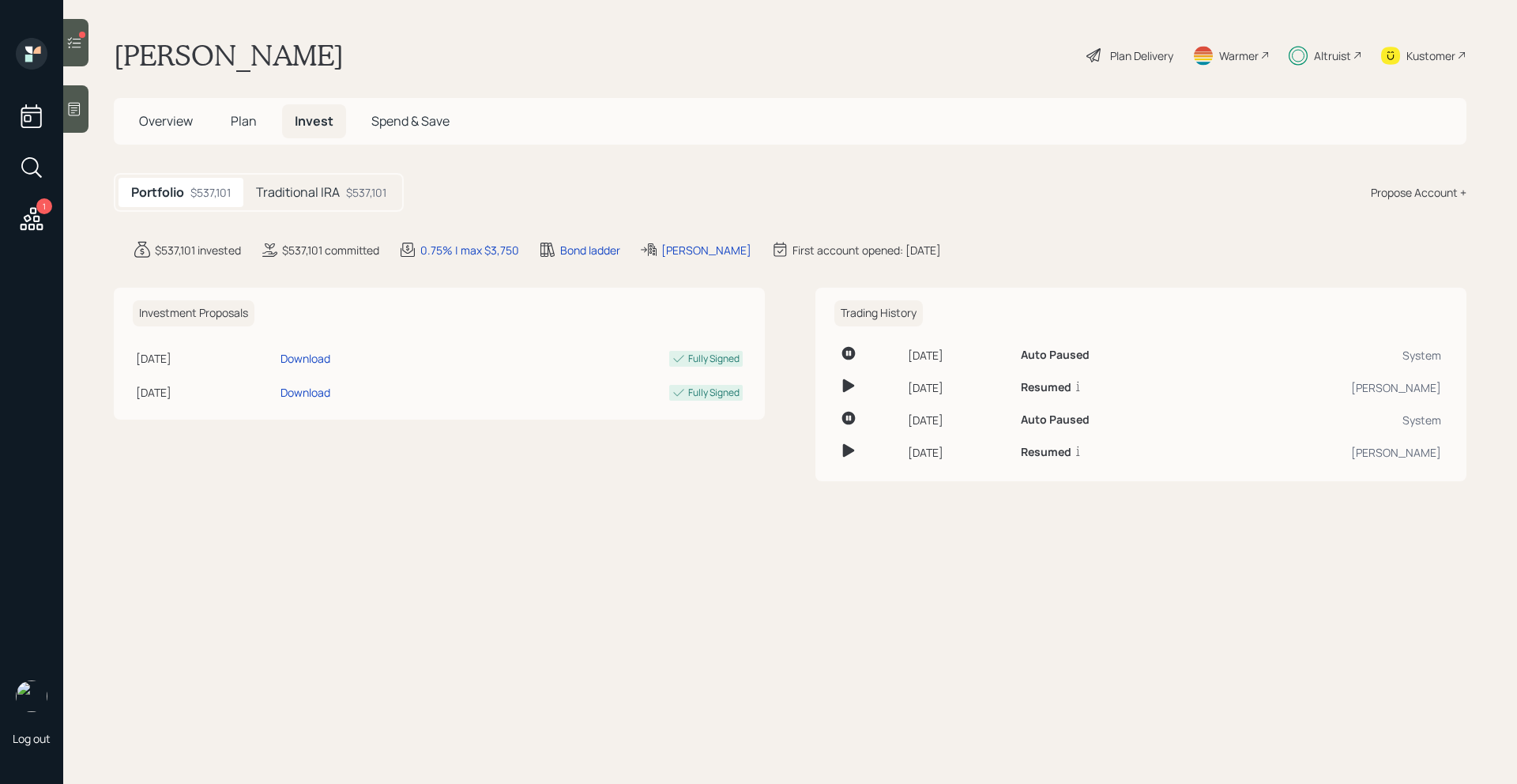
click at [350, 187] on div "$537,101" at bounding box center [366, 193] width 40 height 17
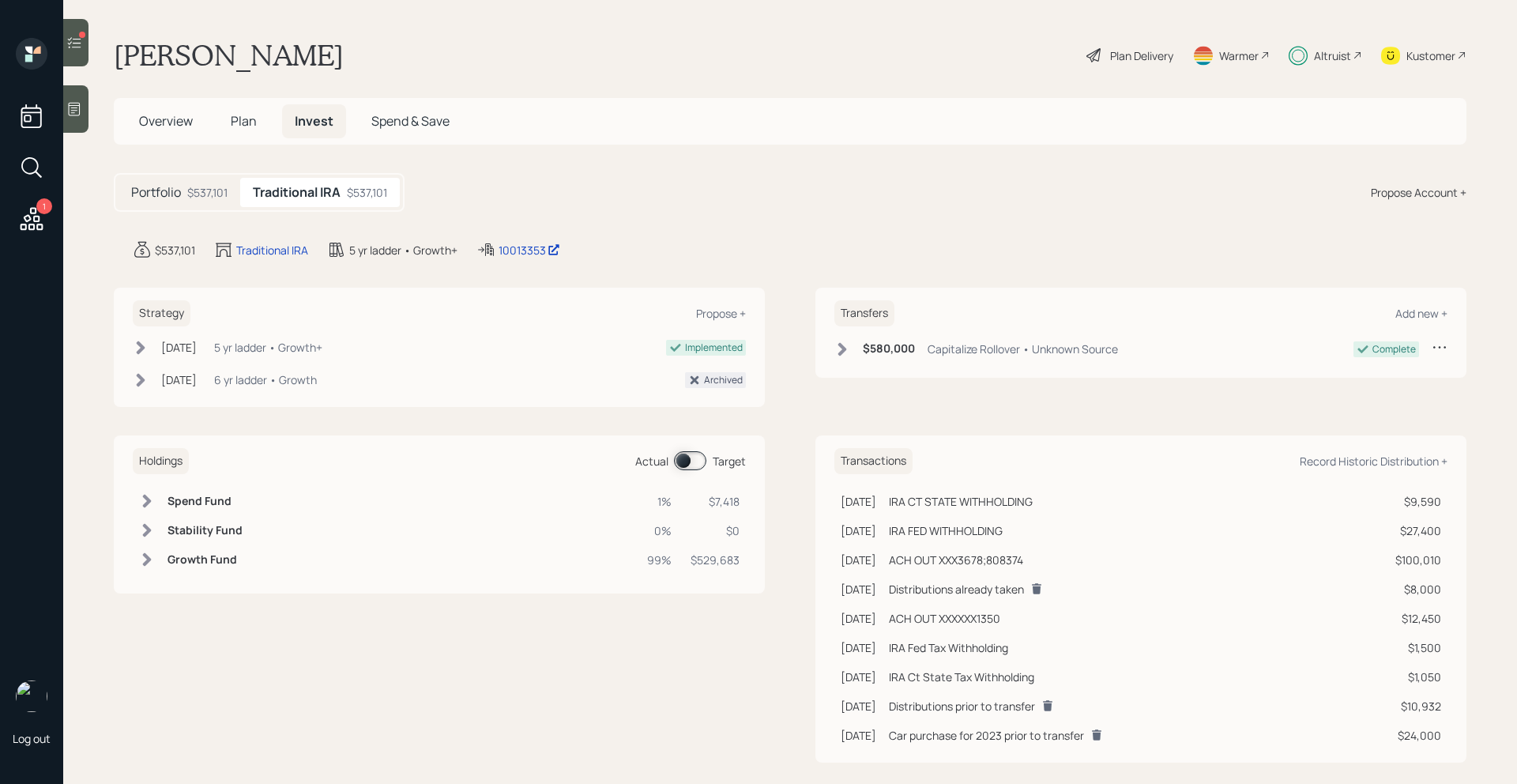
click at [694, 461] on span at bounding box center [690, 461] width 33 height 19
click at [248, 121] on span "Plan" at bounding box center [243, 121] width 26 height 18
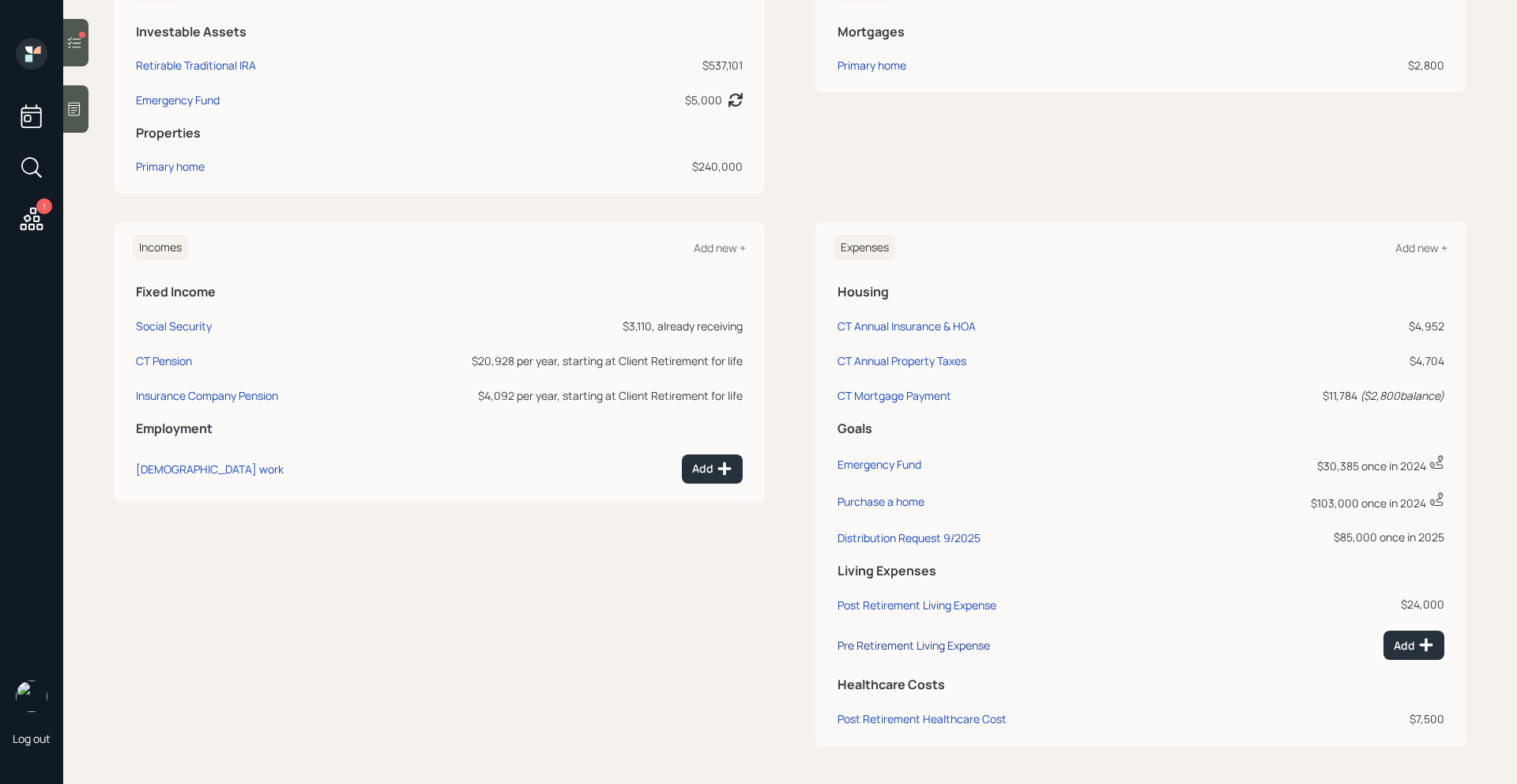
scroll to position [441, 0]
click at [907, 542] on div "Distribution Request 9/2025" at bounding box center [909, 539] width 143 height 15
select select "0"
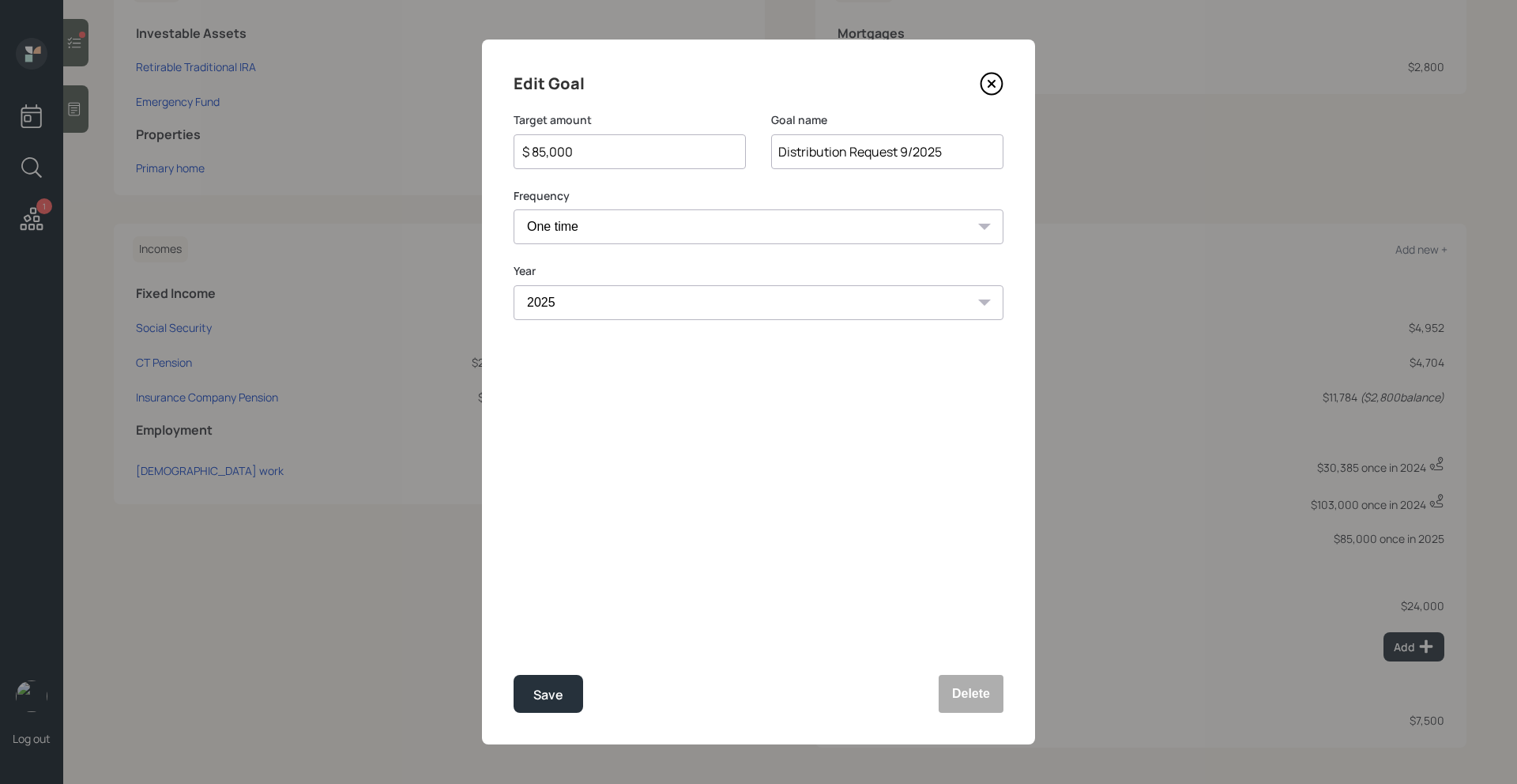
click at [596, 153] on input "$ 85,000" at bounding box center [623, 152] width 205 height 19
click at [560, 714] on div "Edit Goal Target amount $ 60,350 Goal name Distribution Request 9/2025 Frequenc…" at bounding box center [758, 392] width 553 height 705
click at [562, 702] on div "Save" at bounding box center [549, 694] width 30 height 21
type input "$ 85,000"
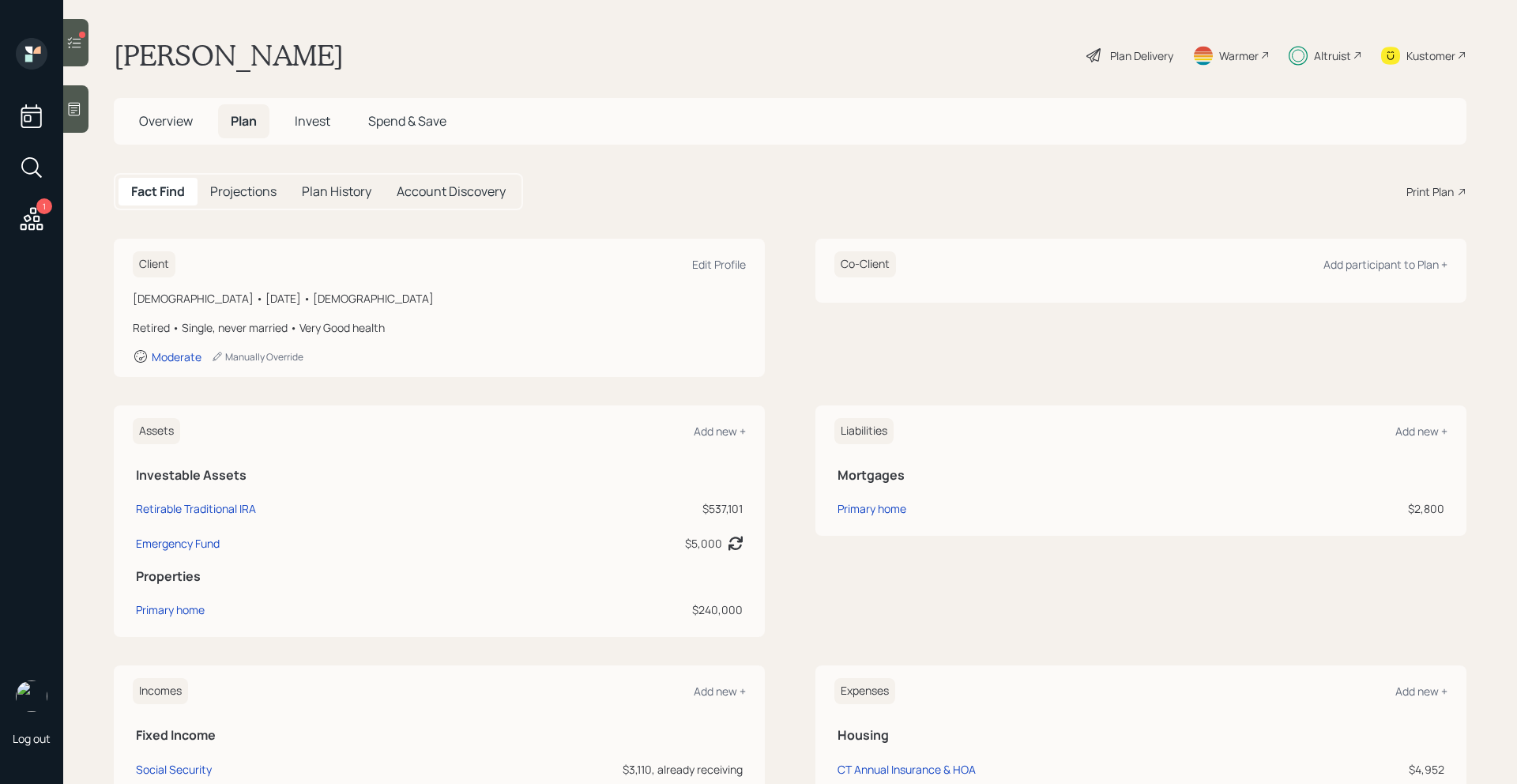
click at [321, 123] on span "Invest" at bounding box center [312, 121] width 35 height 18
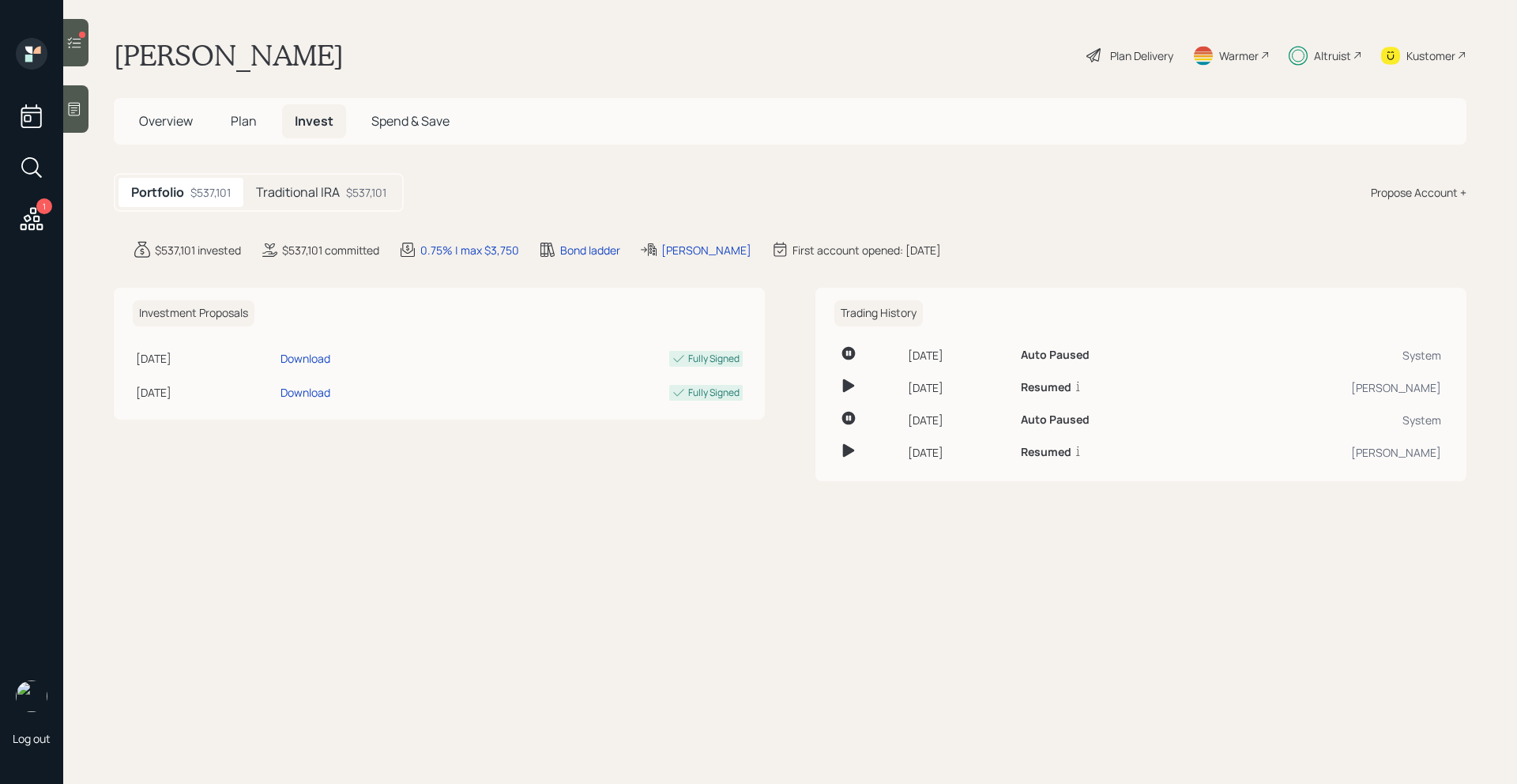
click at [358, 201] on div "Traditional IRA $537,101" at bounding box center [322, 192] width 156 height 29
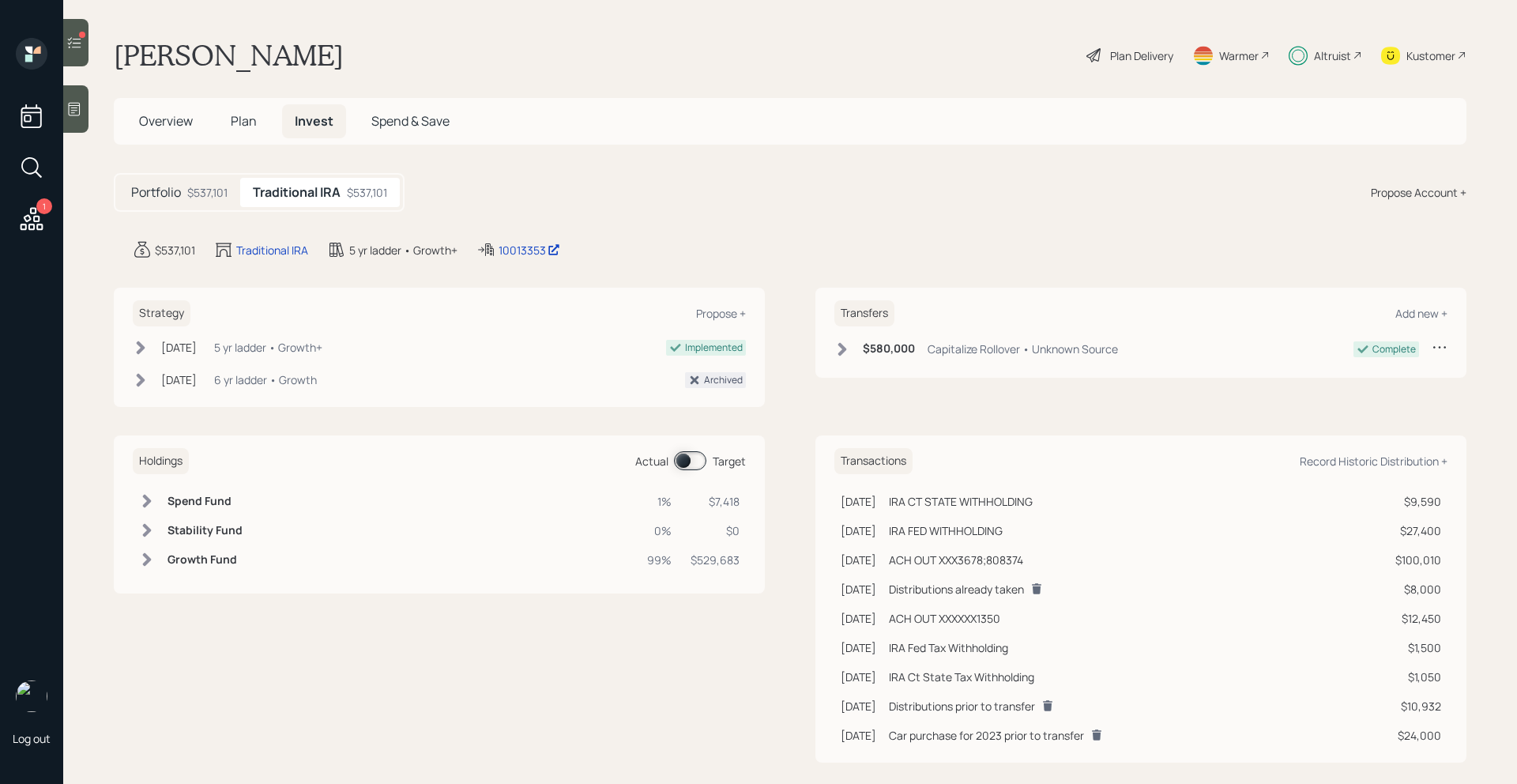
click at [691, 459] on span at bounding box center [690, 461] width 33 height 19
click at [241, 115] on span "Plan" at bounding box center [243, 121] width 26 height 18
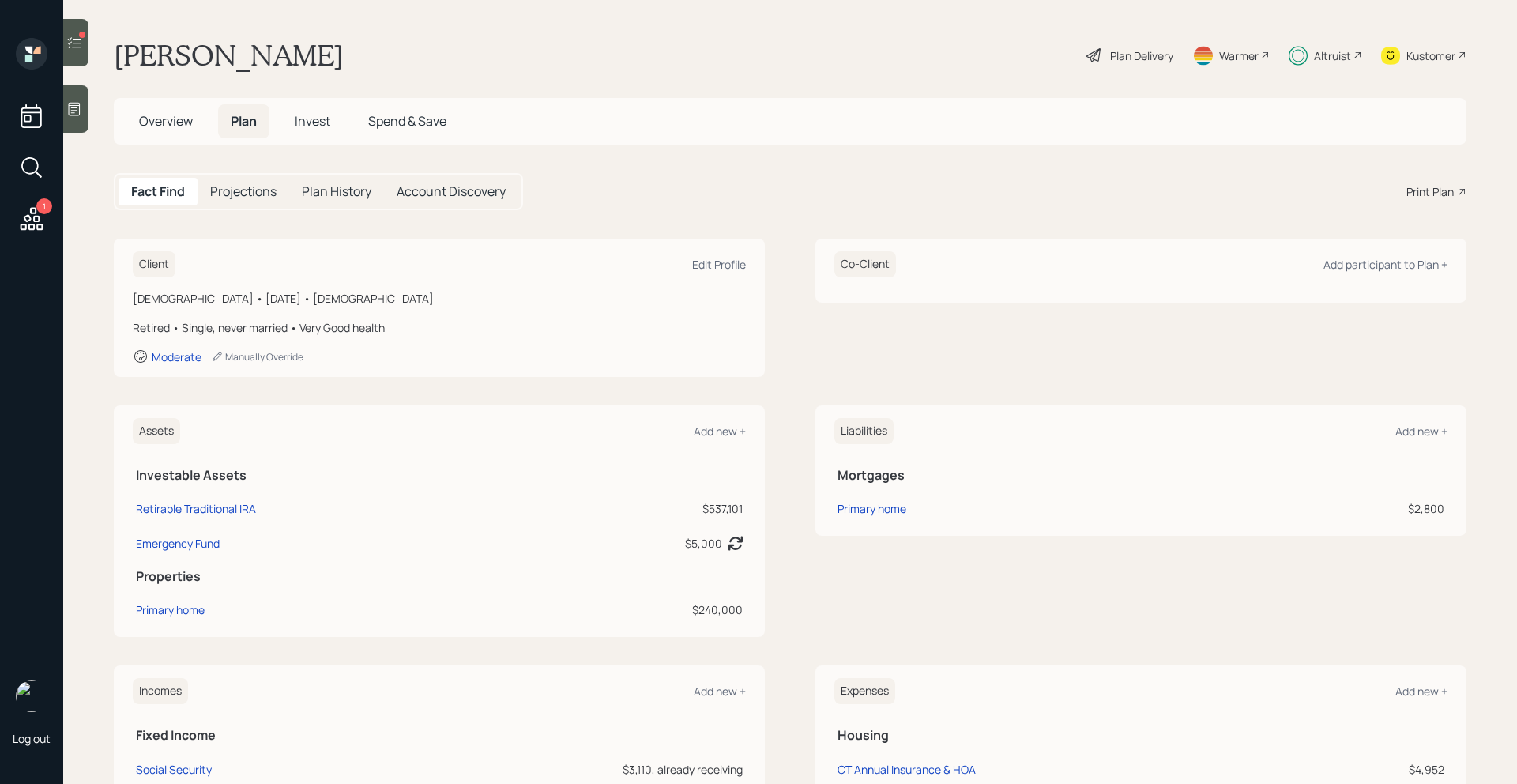
scroll to position [443, 0]
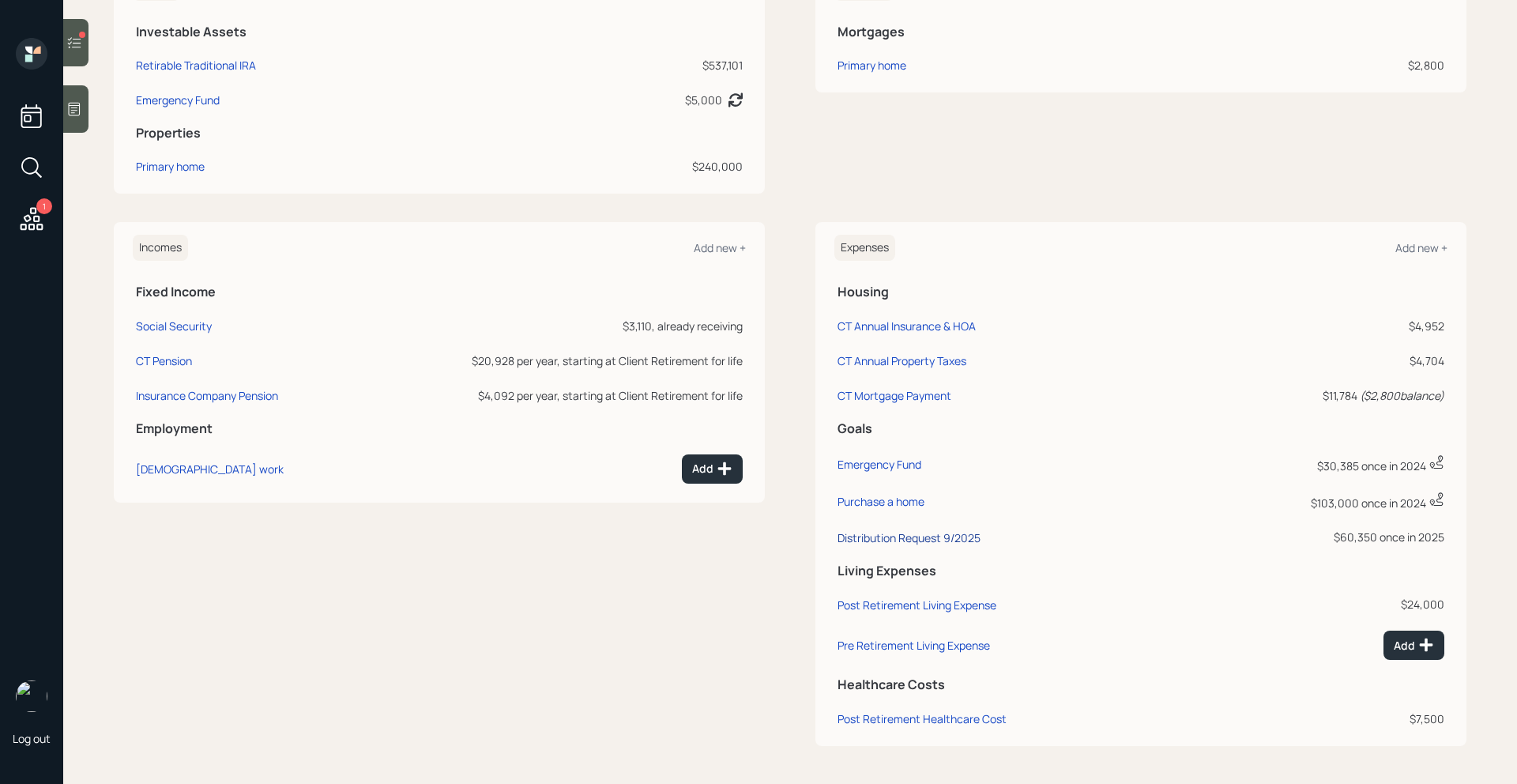
click at [937, 539] on div "Distribution Request 9/2025" at bounding box center [909, 538] width 143 height 15
select select "0"
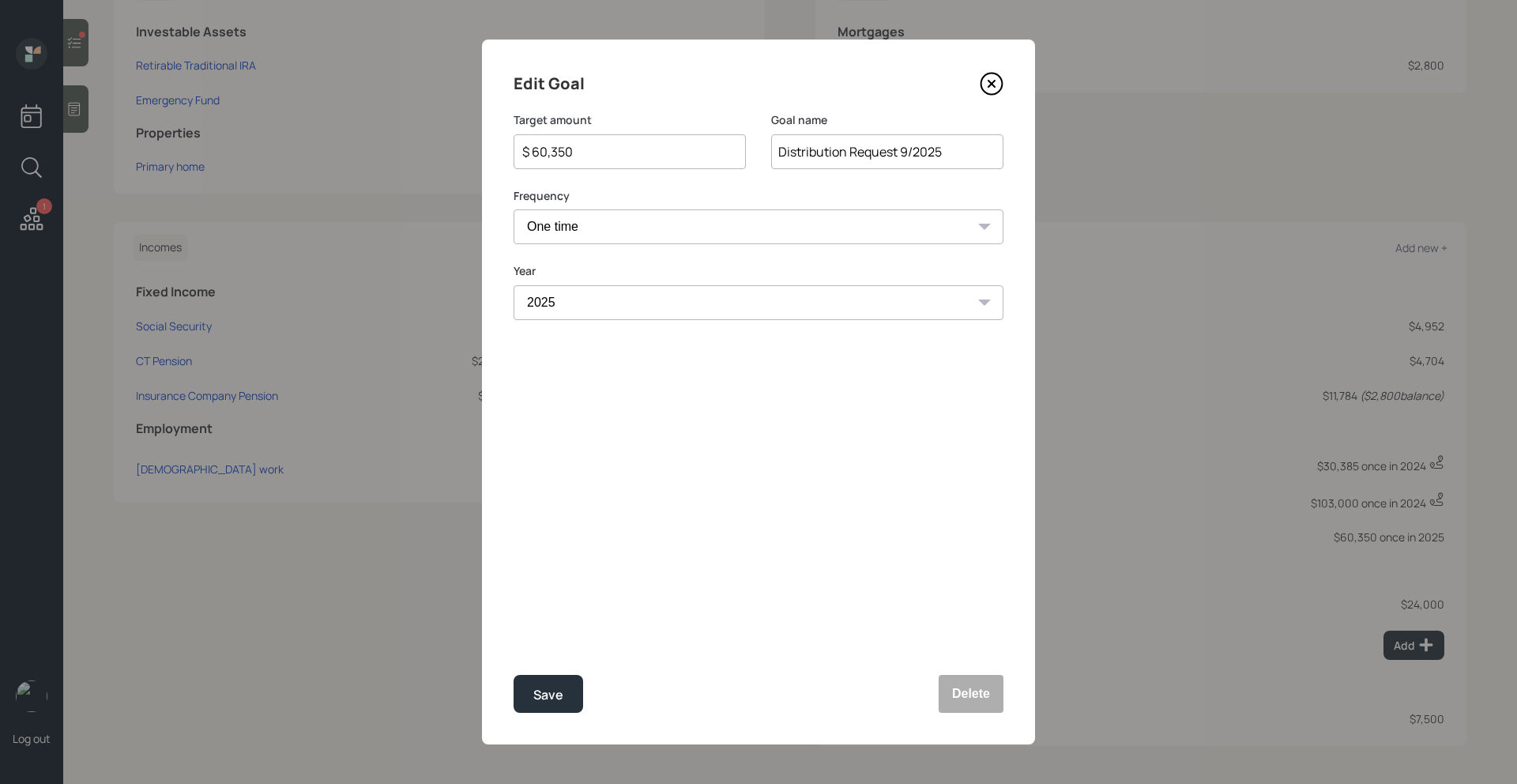
drag, startPoint x: 593, startPoint y: 153, endPoint x: 544, endPoint y: 154, distance: 49.0
click at [543, 153] on input "$ 60,350" at bounding box center [623, 152] width 205 height 19
click at [543, 698] on div "Save" at bounding box center [549, 694] width 30 height 21
type input "$ 60,350"
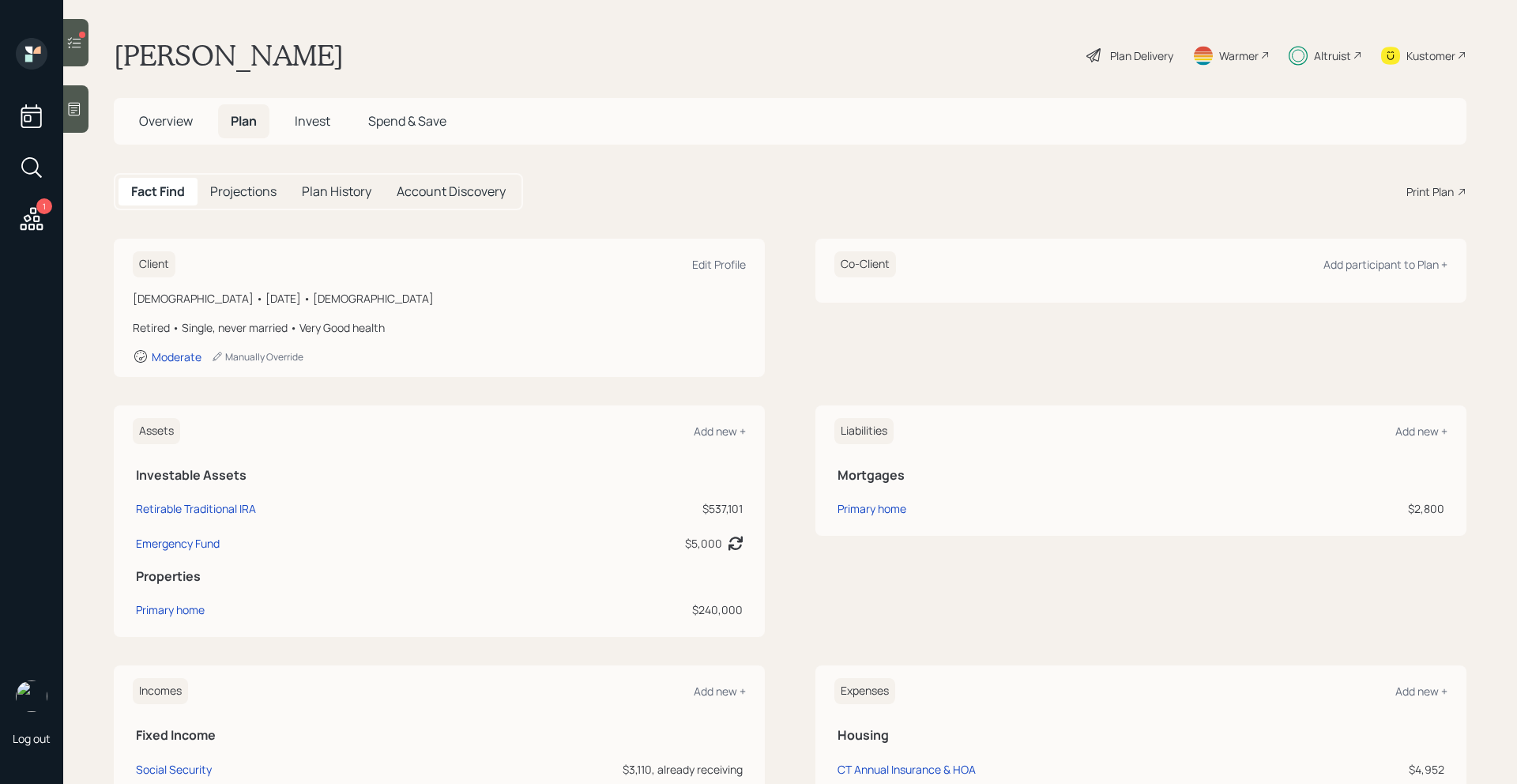
click at [307, 129] on span "Invest" at bounding box center [312, 121] width 35 height 18
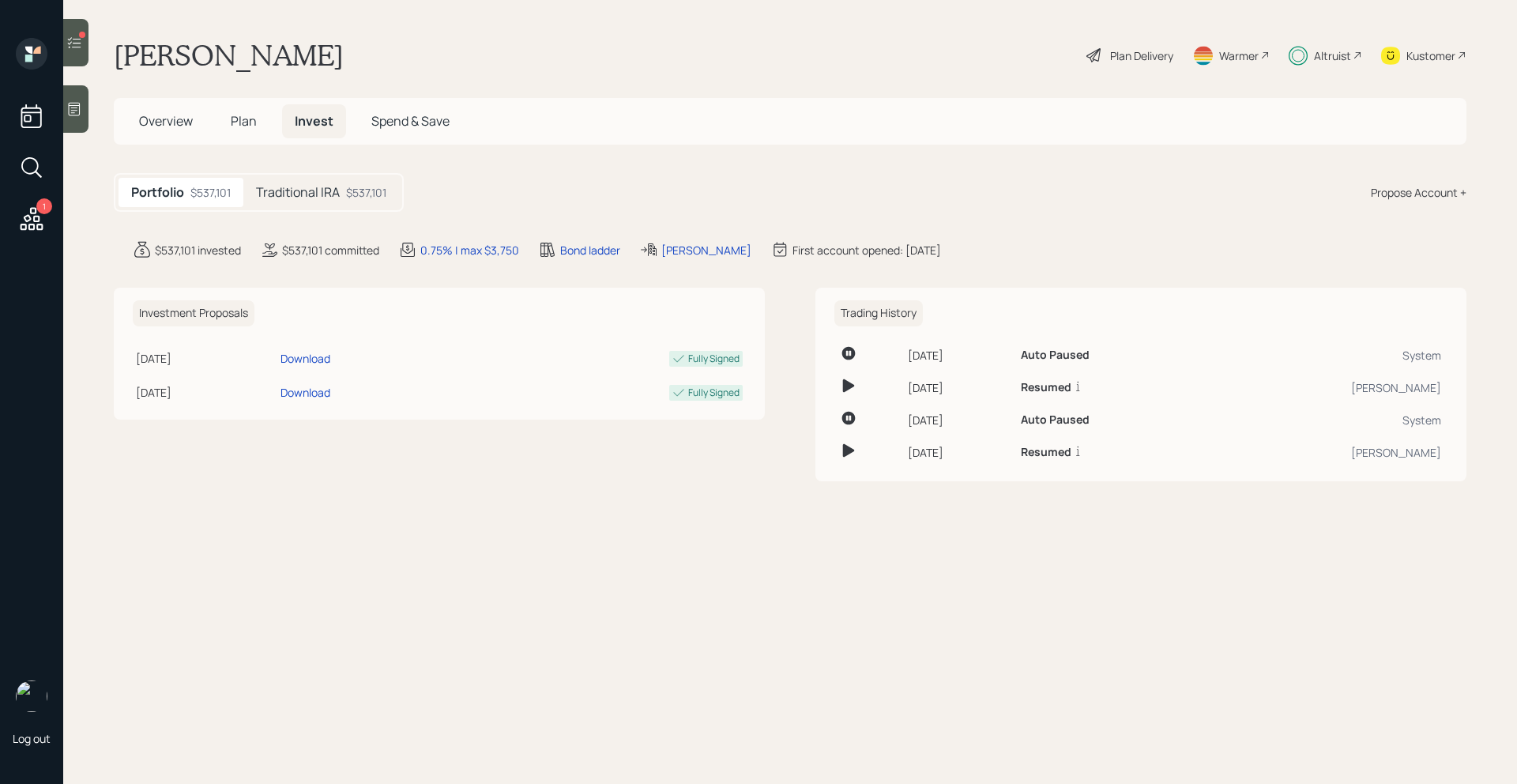
click at [382, 202] on div "Traditional IRA $537,101" at bounding box center [322, 192] width 156 height 29
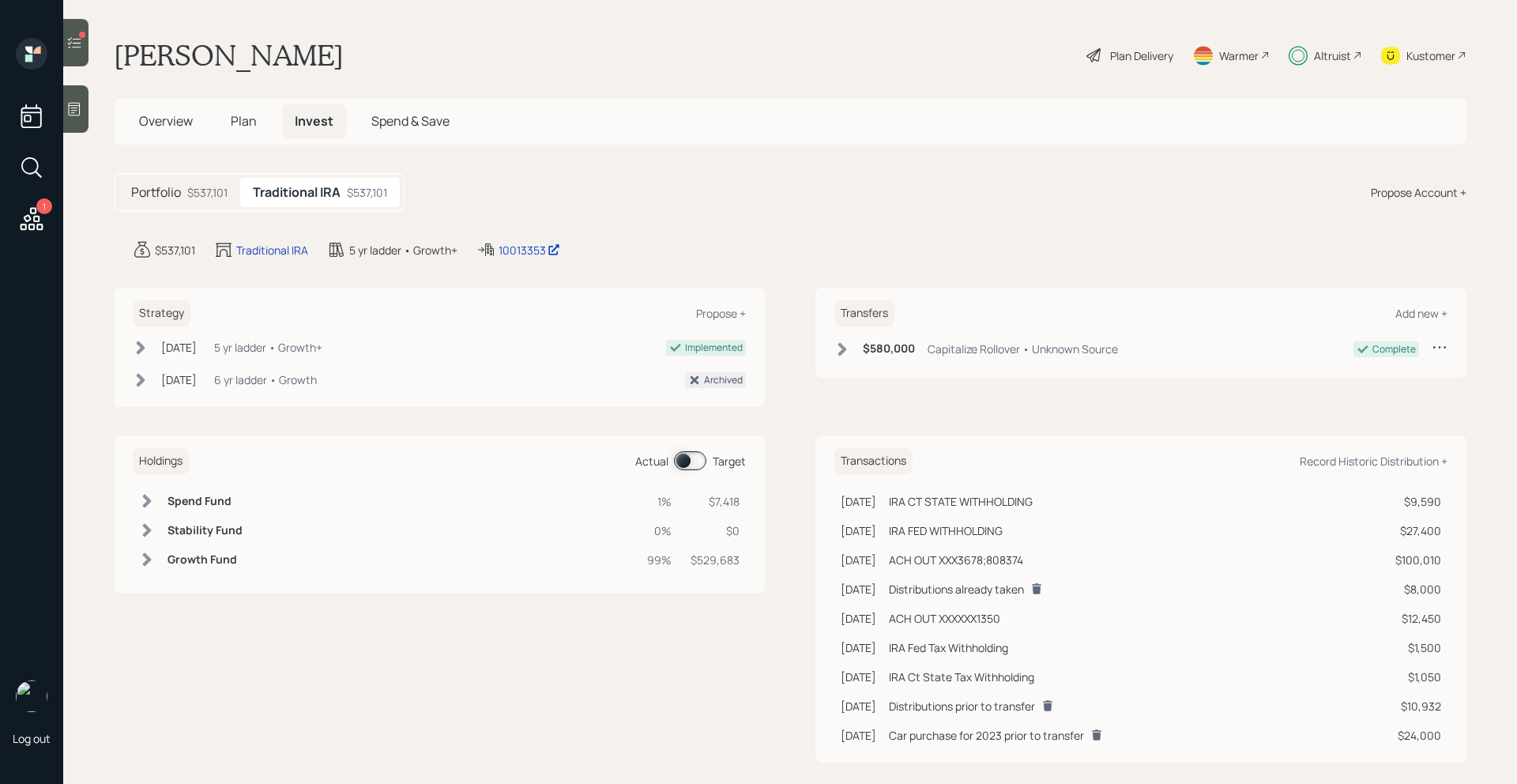
click at [689, 456] on span at bounding box center [690, 461] width 33 height 19
click at [232, 116] on span "Plan" at bounding box center [243, 121] width 26 height 18
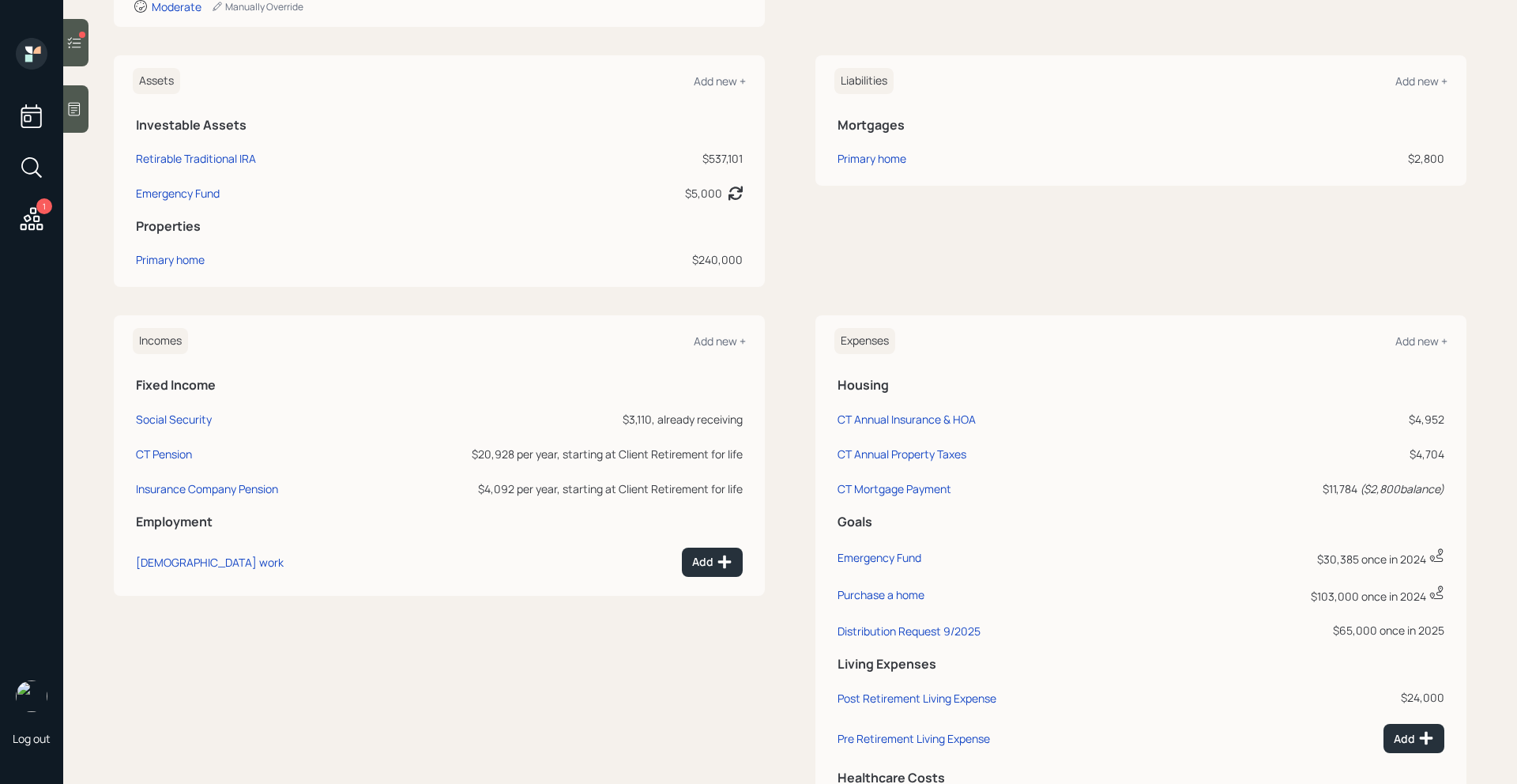
scroll to position [443, 0]
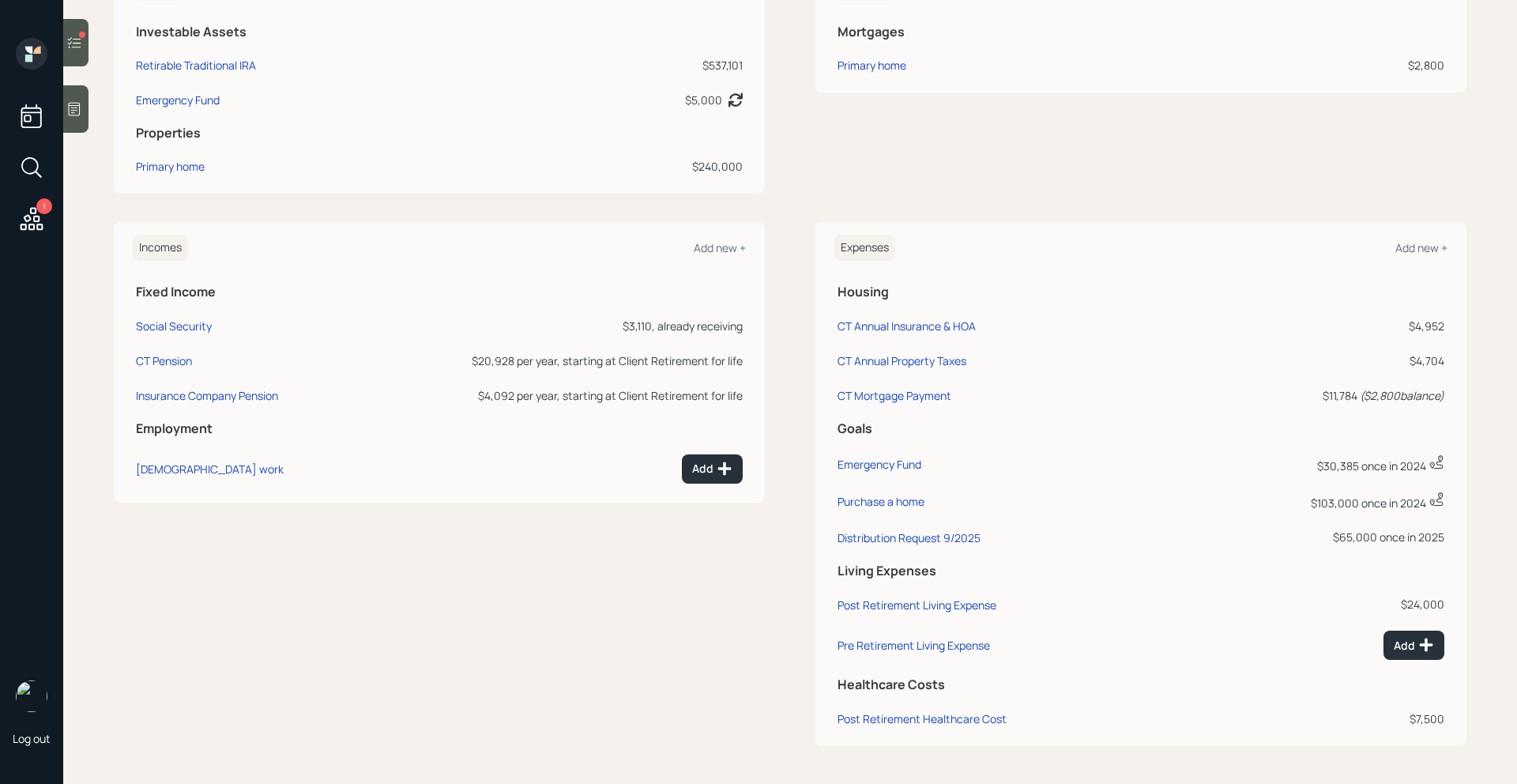
click at [921, 544] on td "Distribution Request 9/2025" at bounding box center [1005, 535] width 342 height 35
click at [885, 530] on div "Distribution Request 9/2025" at bounding box center [909, 538] width 143 height 15
select select "0"
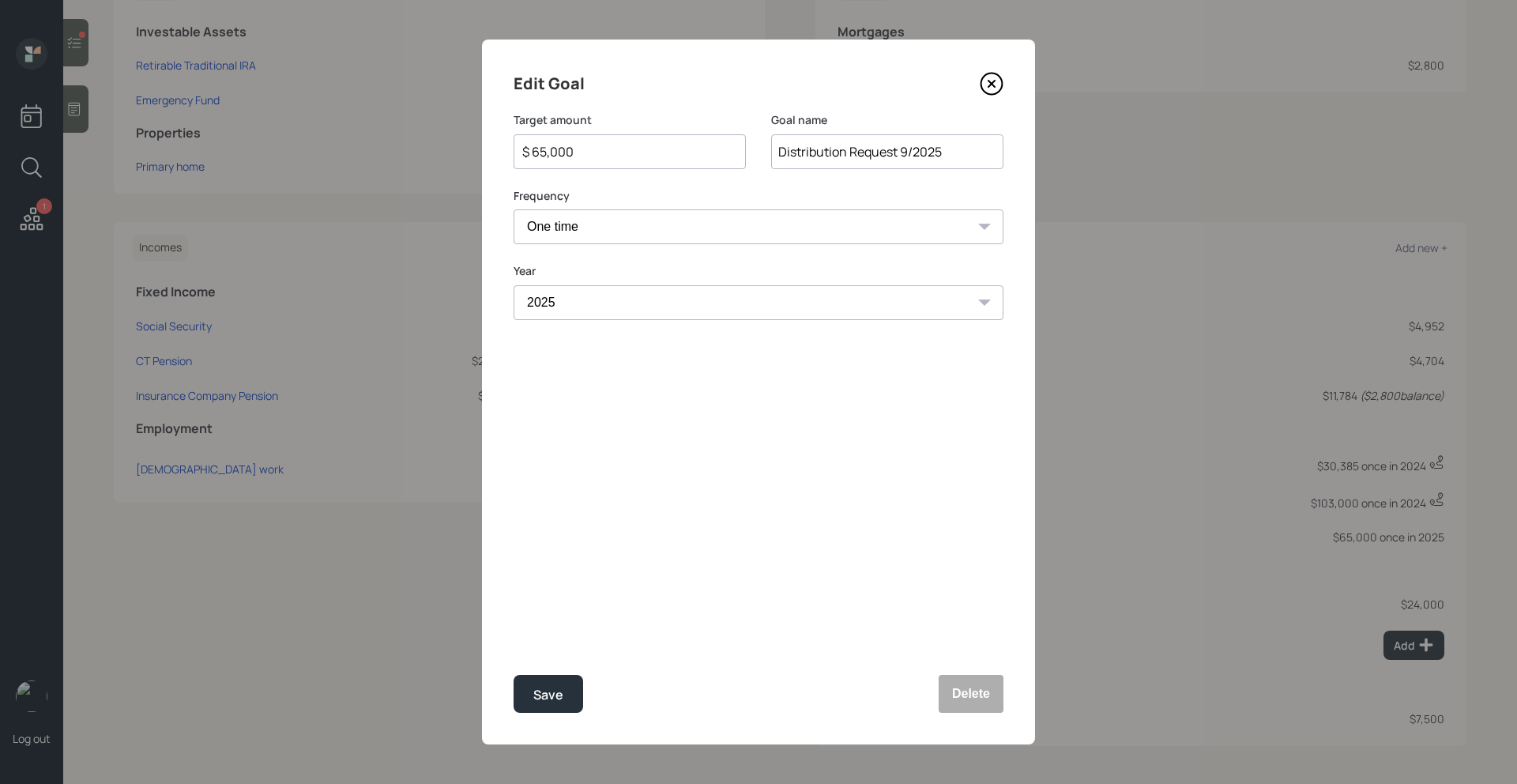
click at [600, 152] on input "$ 65,000" at bounding box center [623, 152] width 205 height 19
click at [561, 686] on div "Save" at bounding box center [549, 694] width 30 height 21
type input "$ 65,000"
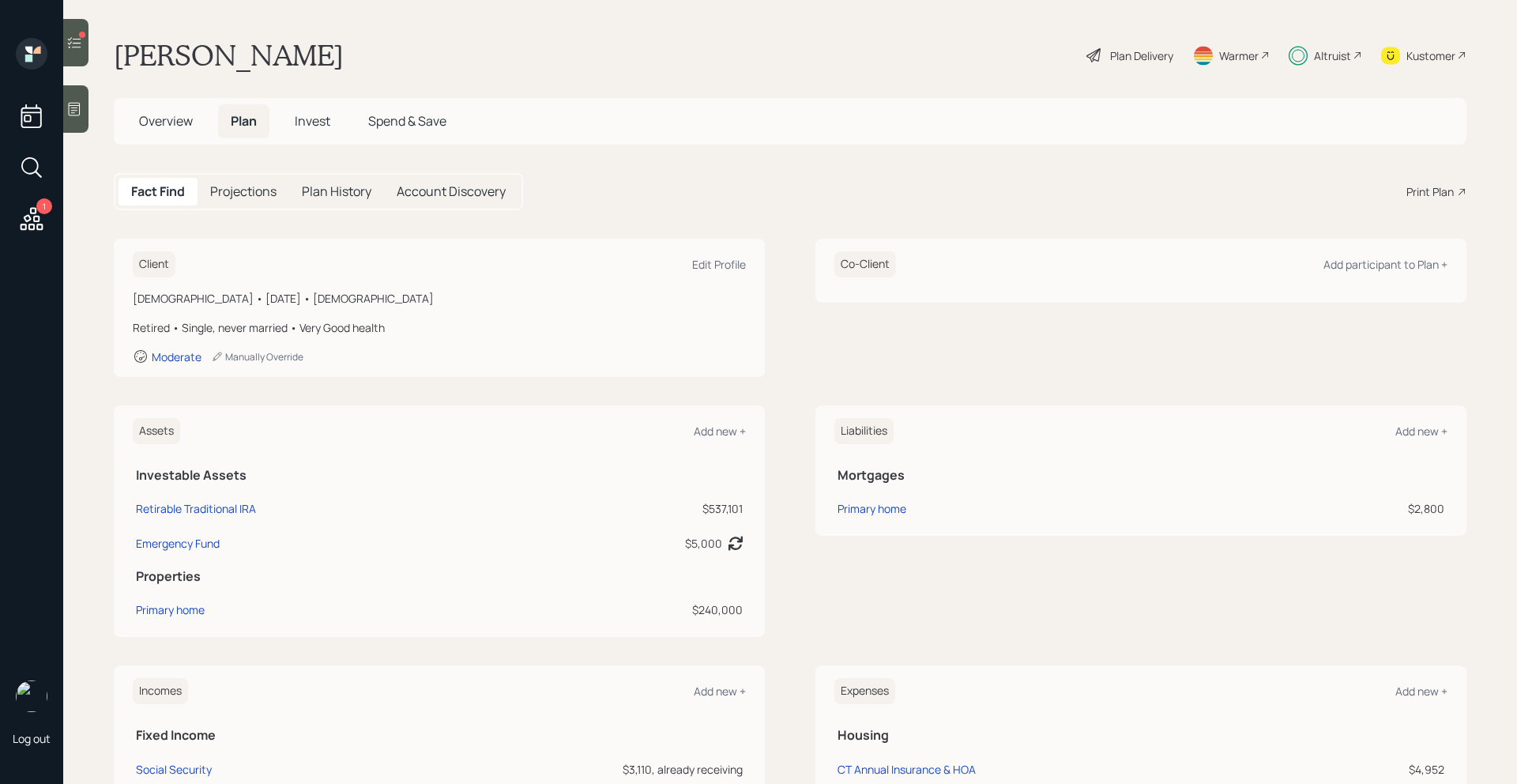
click at [314, 122] on span "Invest" at bounding box center [312, 121] width 35 height 18
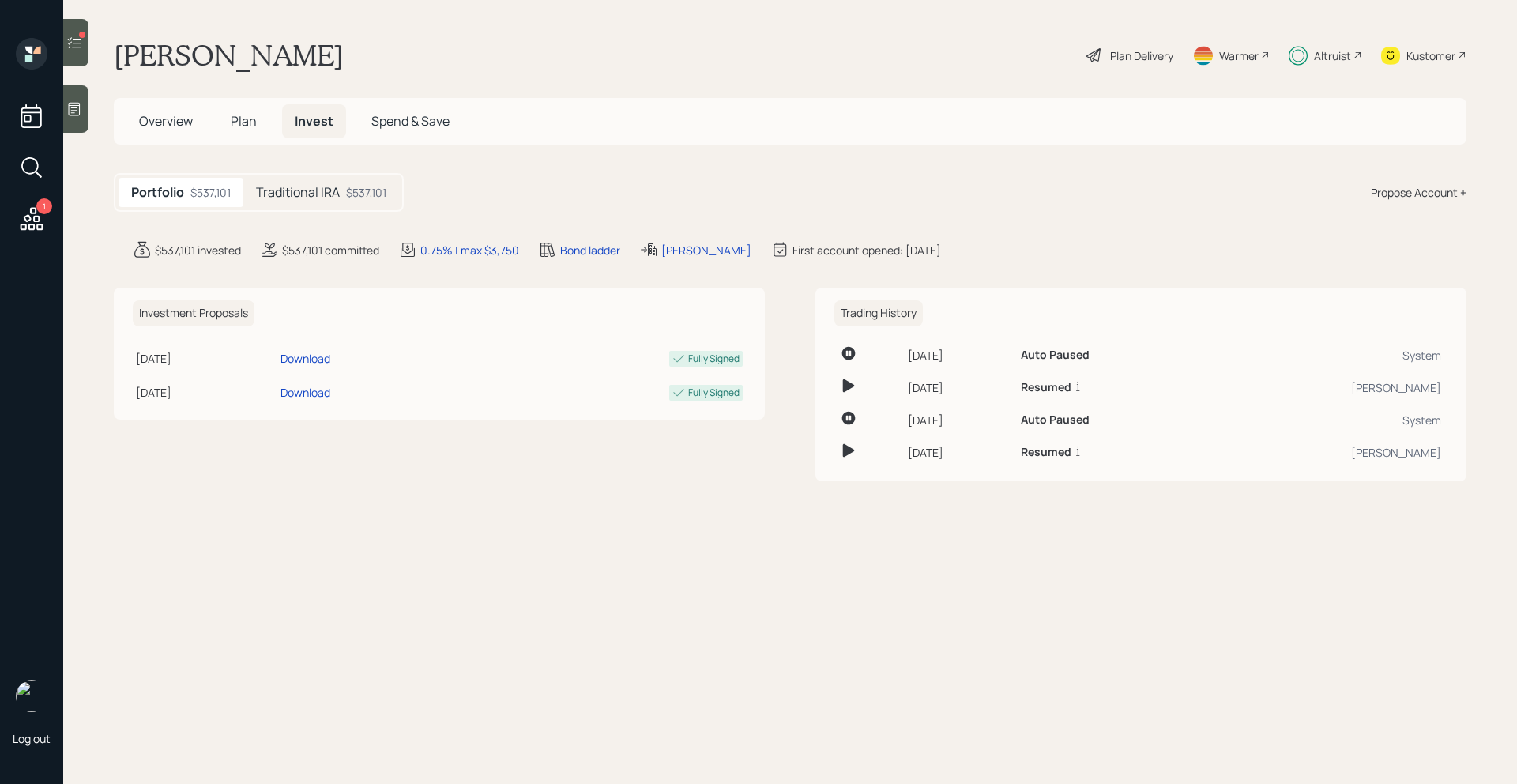
click at [353, 202] on div "Traditional IRA $537,101" at bounding box center [322, 192] width 156 height 29
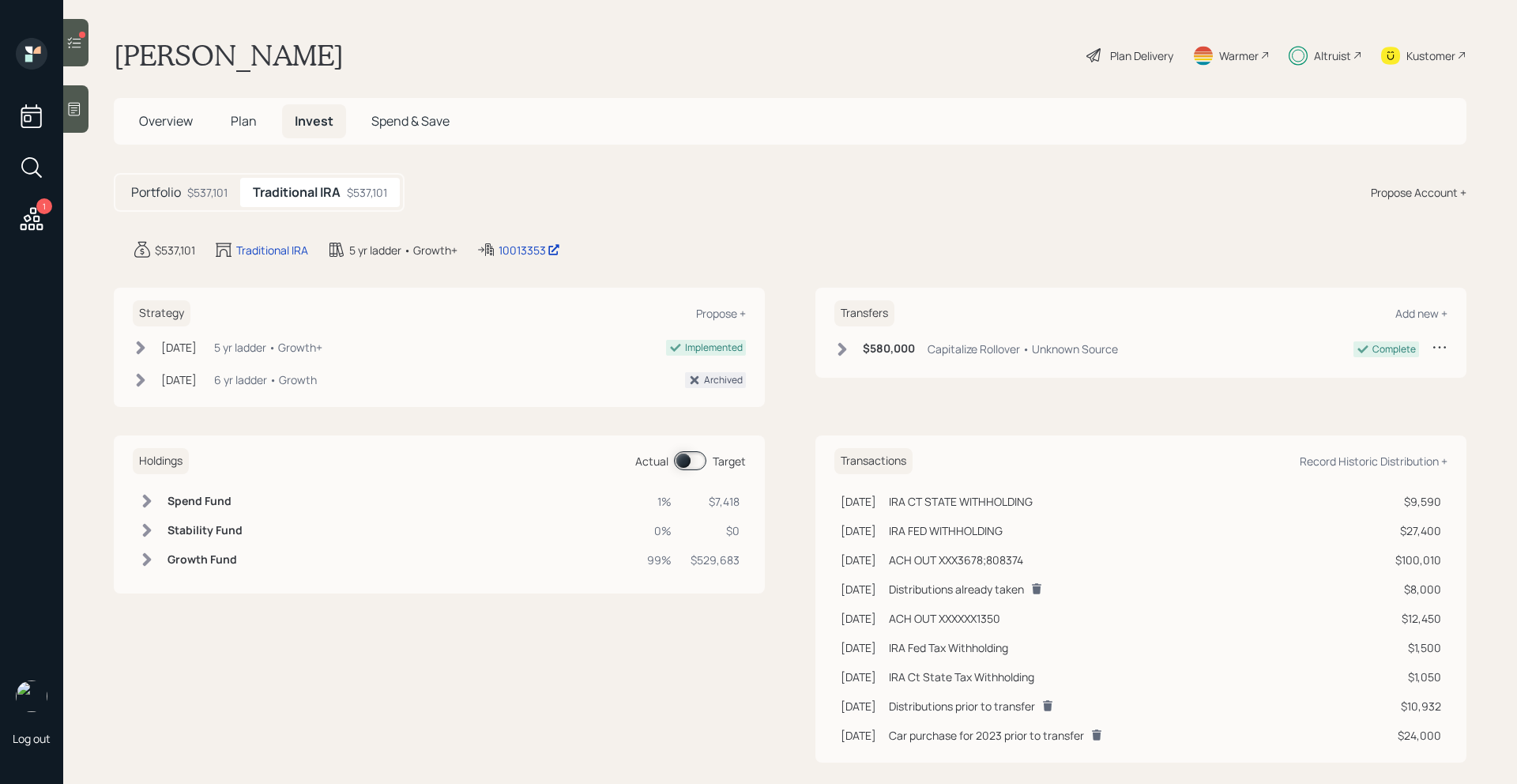
click at [694, 462] on span at bounding box center [690, 461] width 33 height 19
click at [251, 131] on h5 "Plan" at bounding box center [243, 121] width 51 height 34
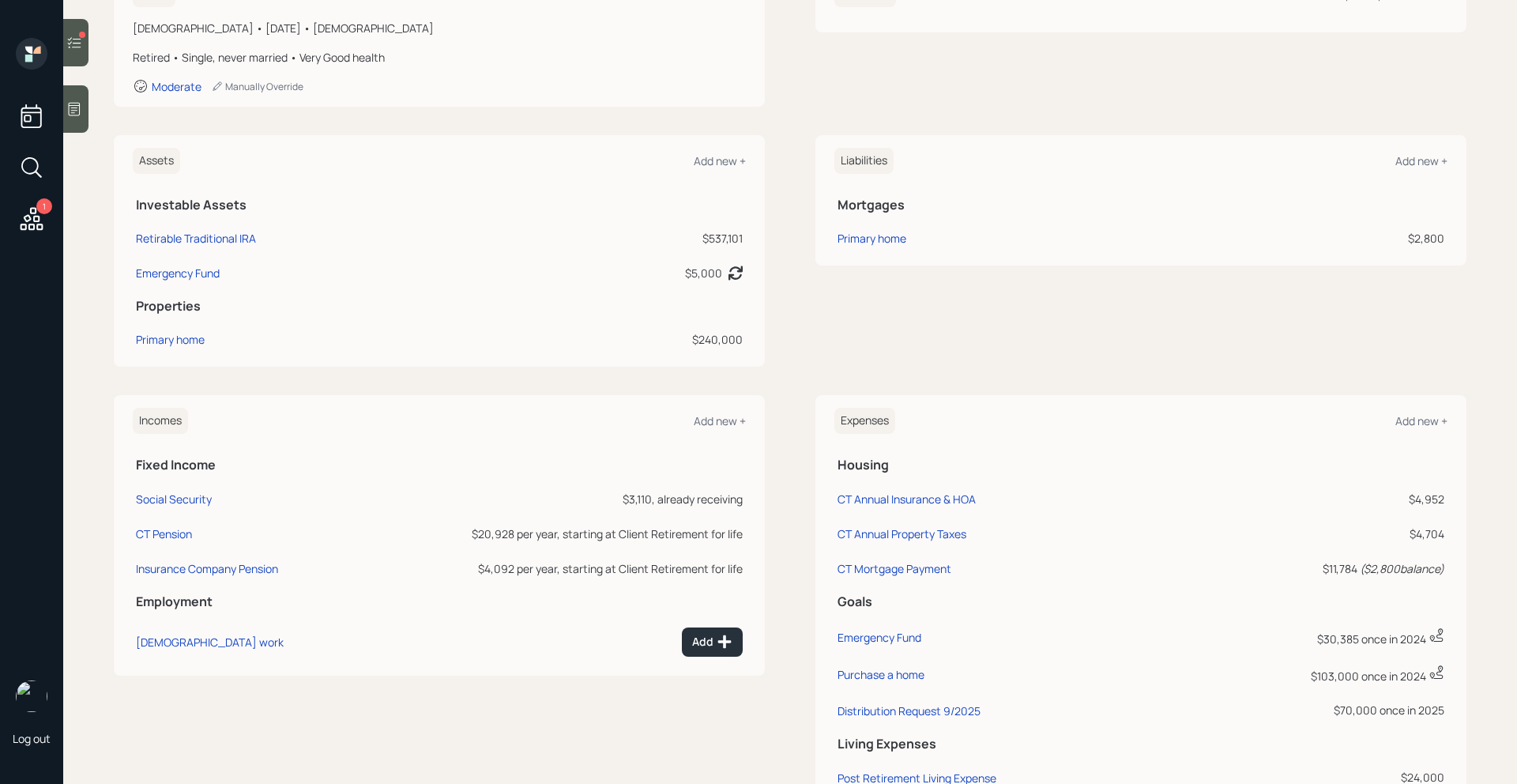
scroll to position [443, 0]
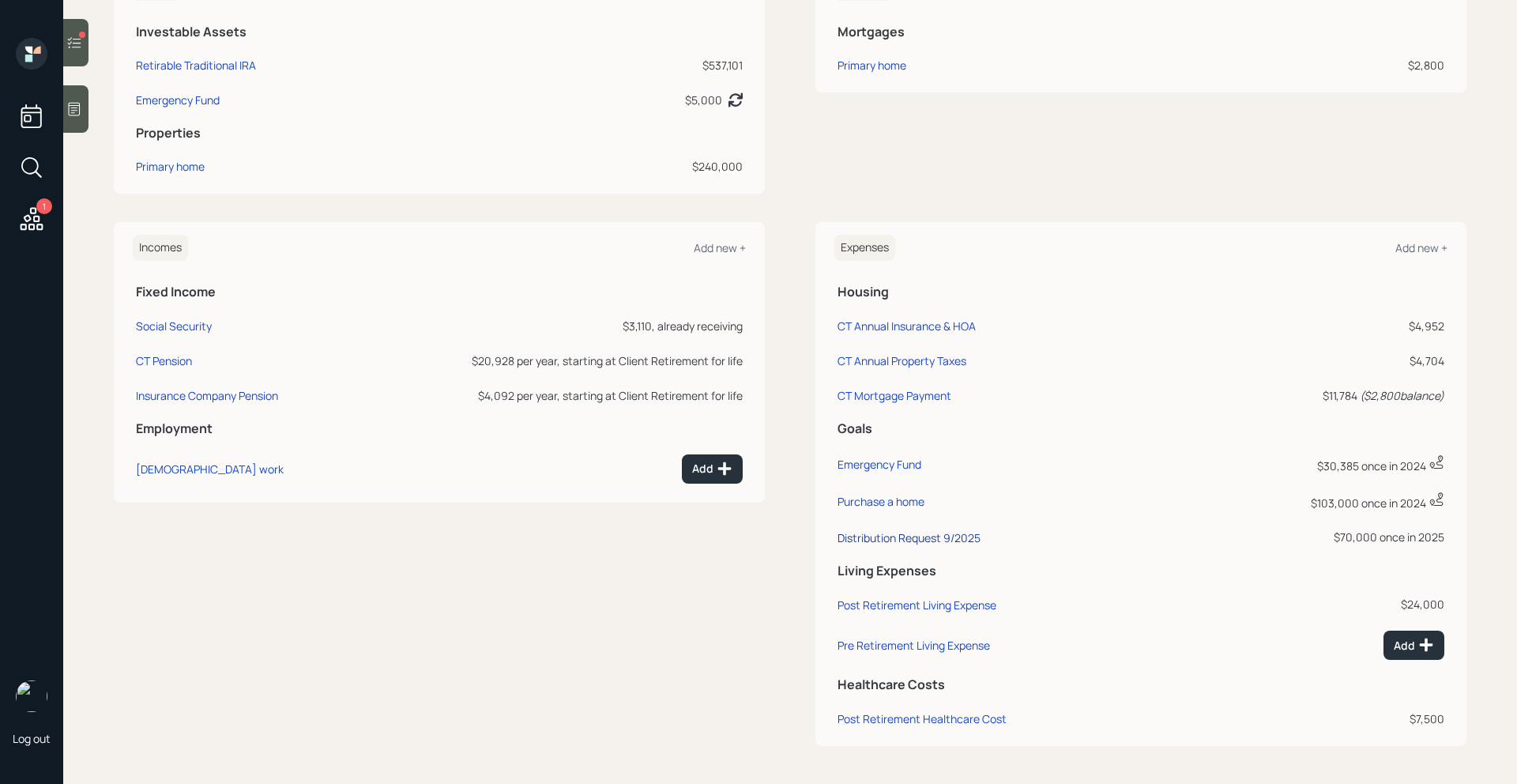
click at [930, 538] on div "Distribution Request 9/2025" at bounding box center [909, 538] width 143 height 15
select select "0"
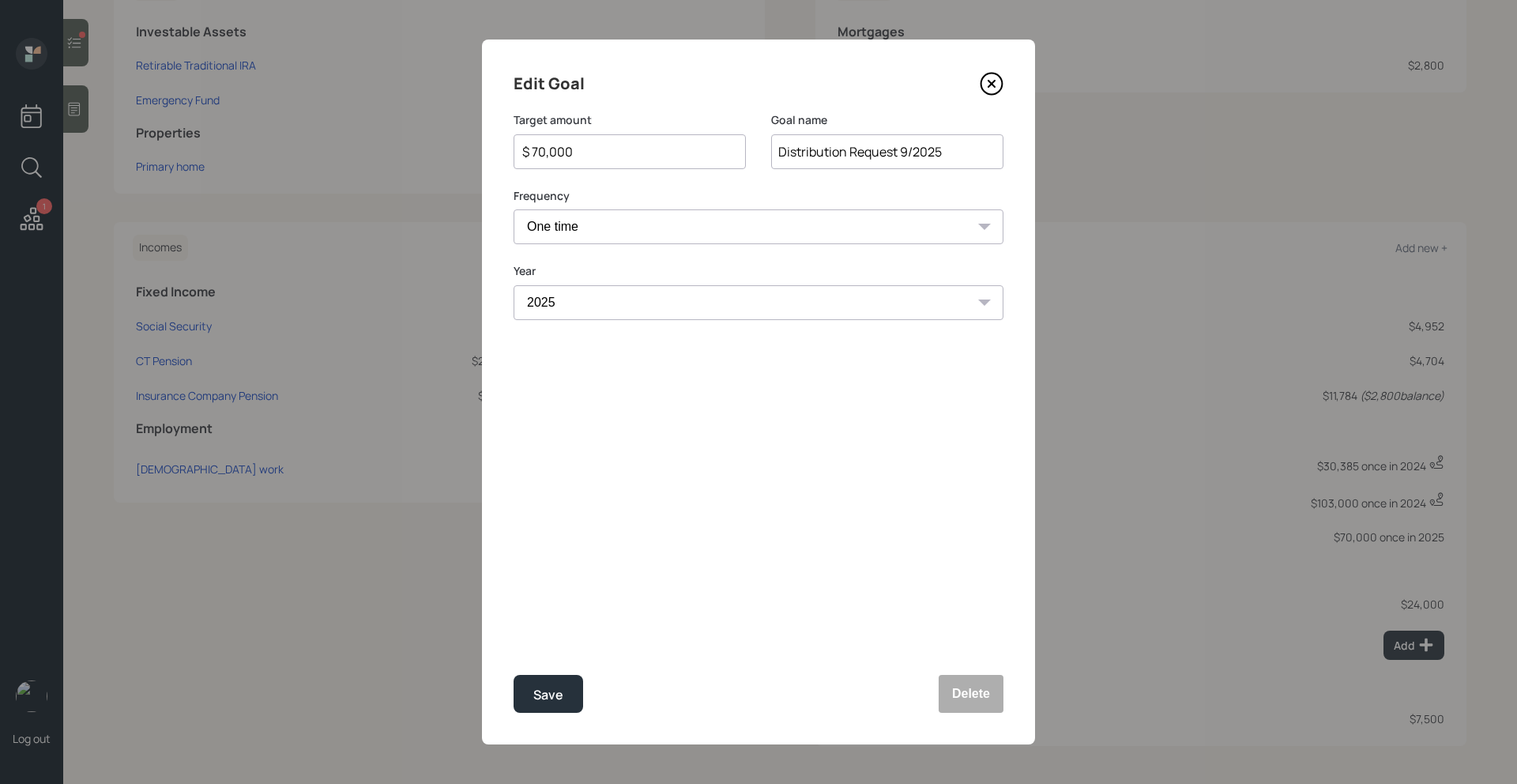
click at [596, 146] on input "$ 70,000" at bounding box center [623, 152] width 205 height 19
click at [573, 683] on button "Save" at bounding box center [548, 694] width 70 height 38
type input "$ 70,000"
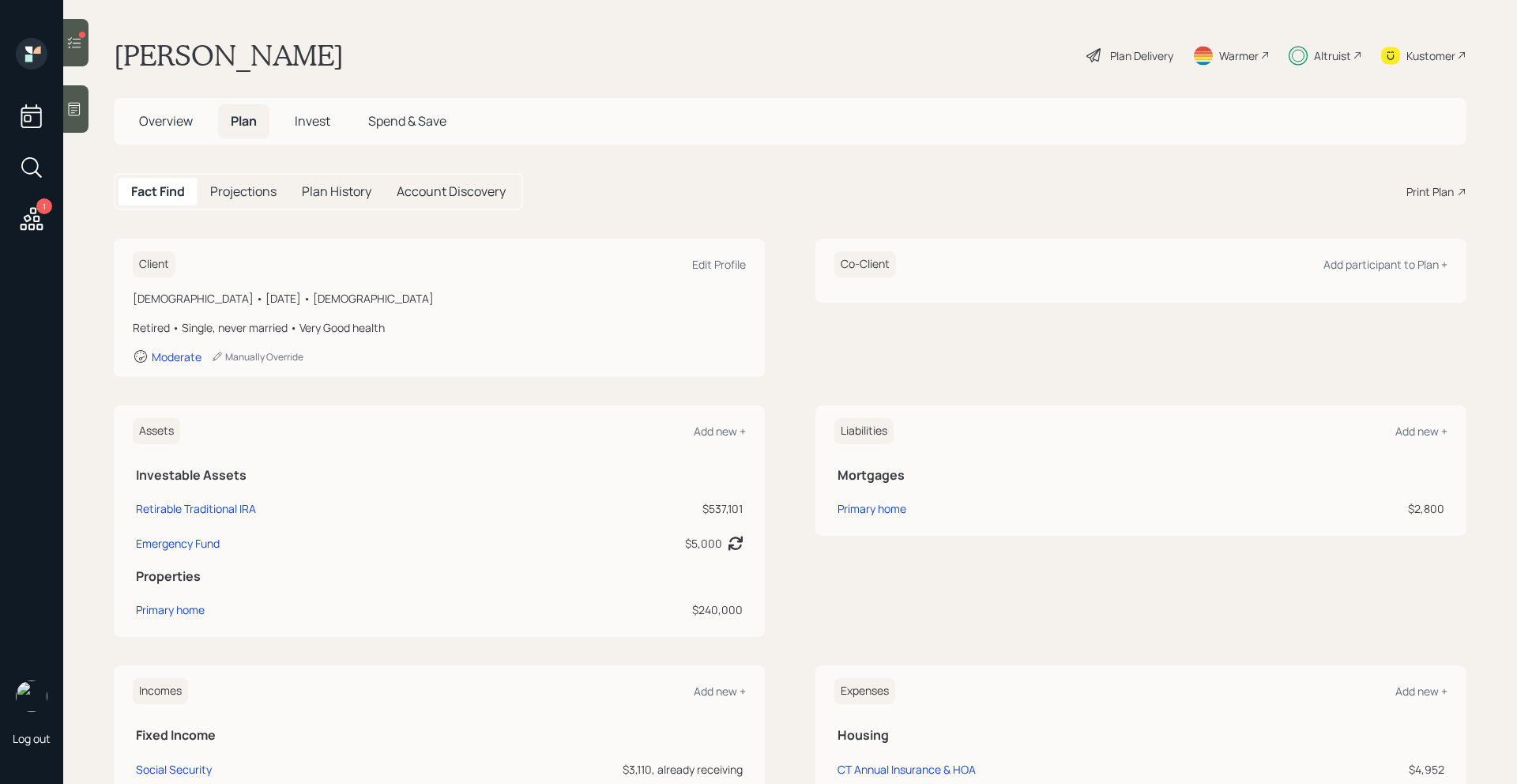
click at [317, 121] on span "Invest" at bounding box center [312, 121] width 35 height 18
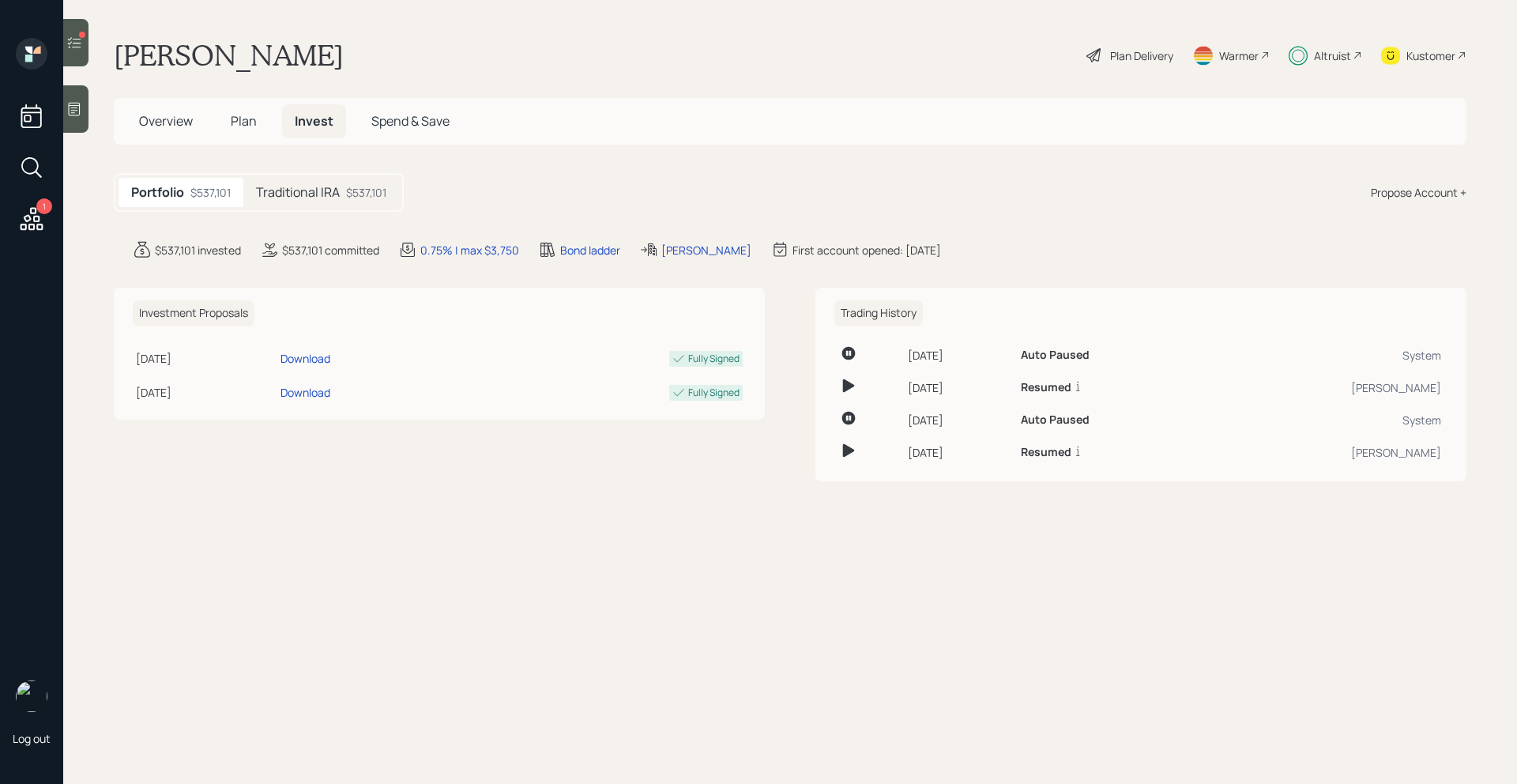
click at [358, 185] on div "$537,101" at bounding box center [366, 193] width 40 height 17
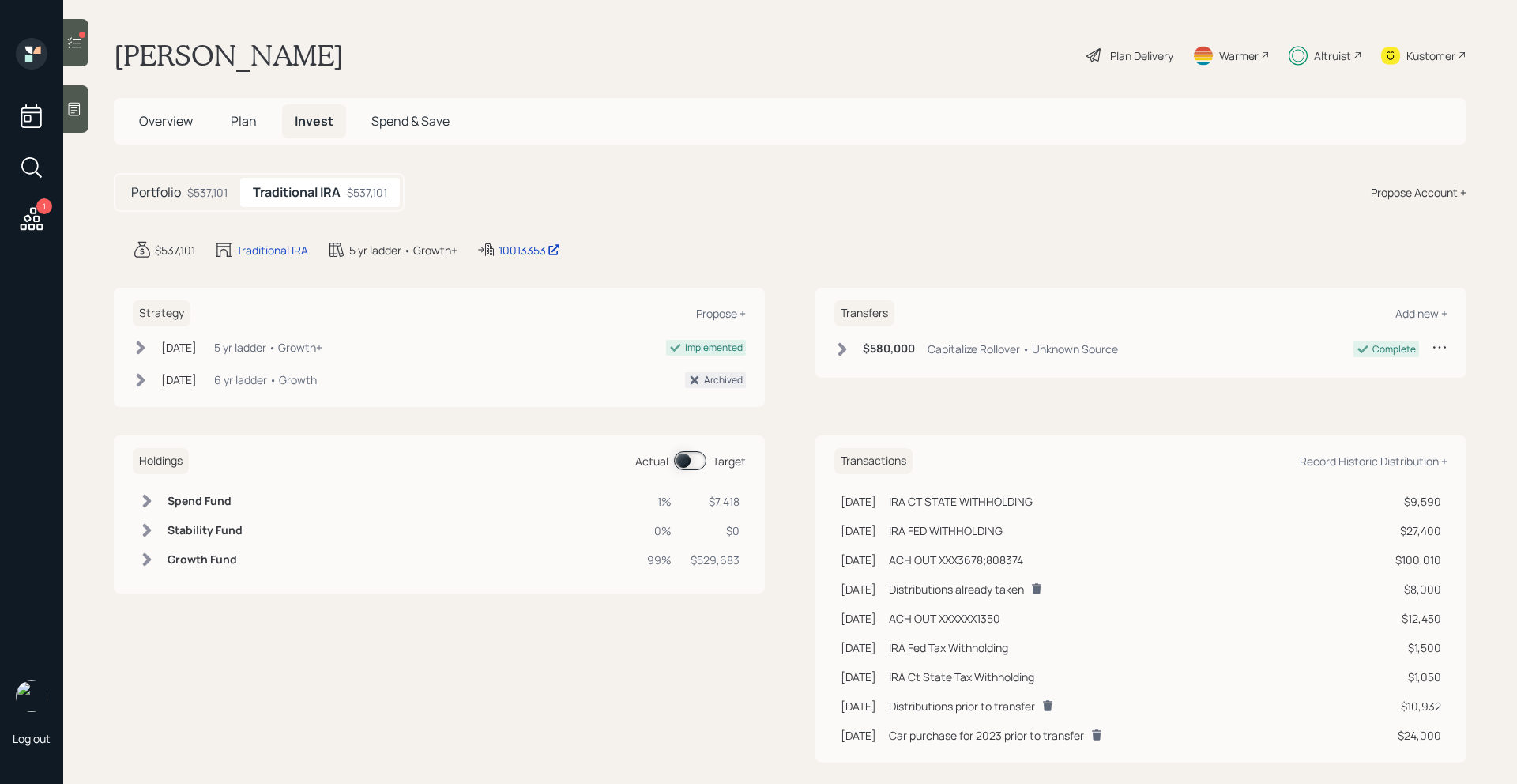
click at [687, 459] on span at bounding box center [690, 461] width 33 height 19
click at [695, 457] on span at bounding box center [690, 461] width 33 height 19
click at [79, 45] on icon at bounding box center [74, 43] width 16 height 16
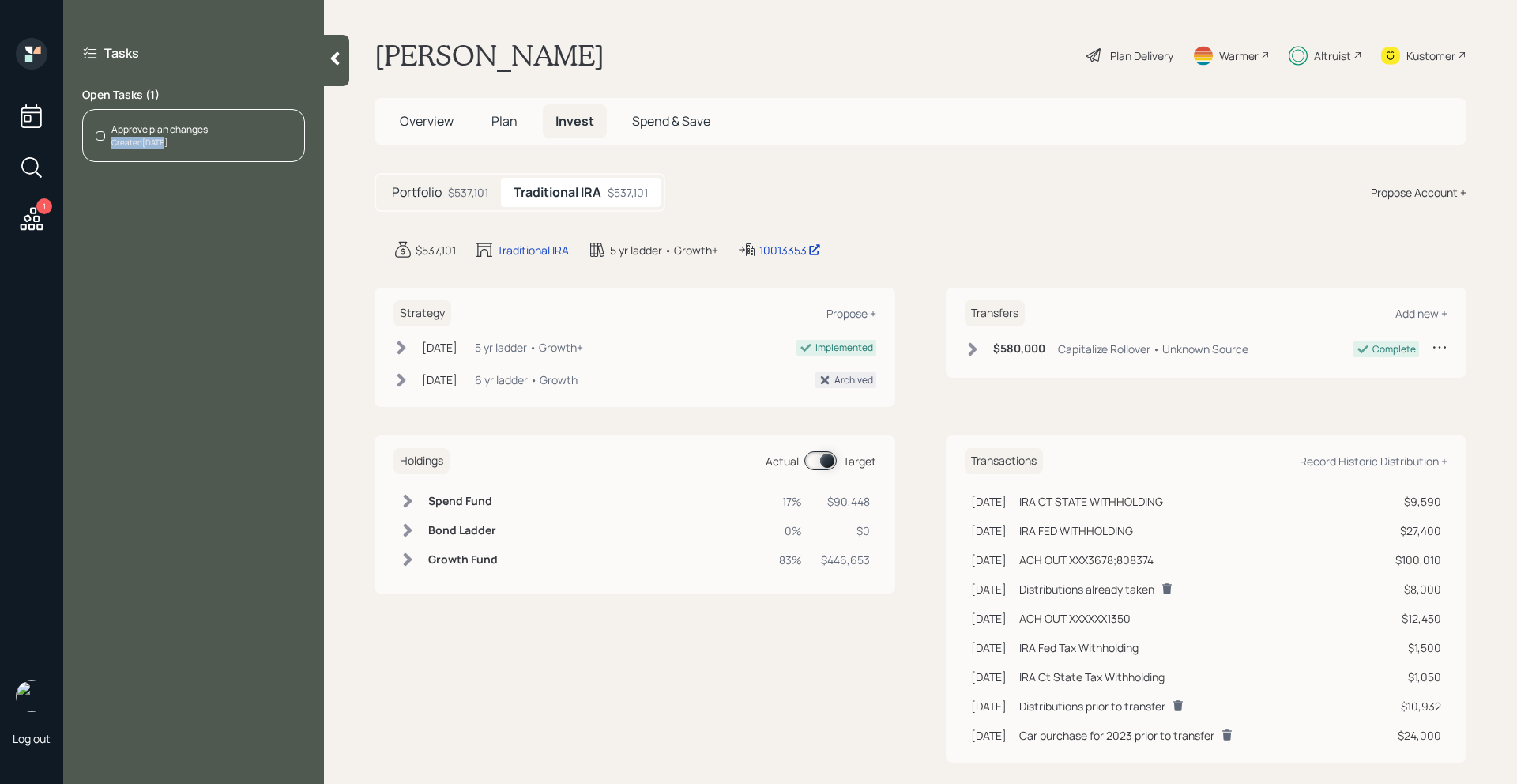
click at [184, 137] on div "Created Today" at bounding box center [159, 142] width 96 height 12
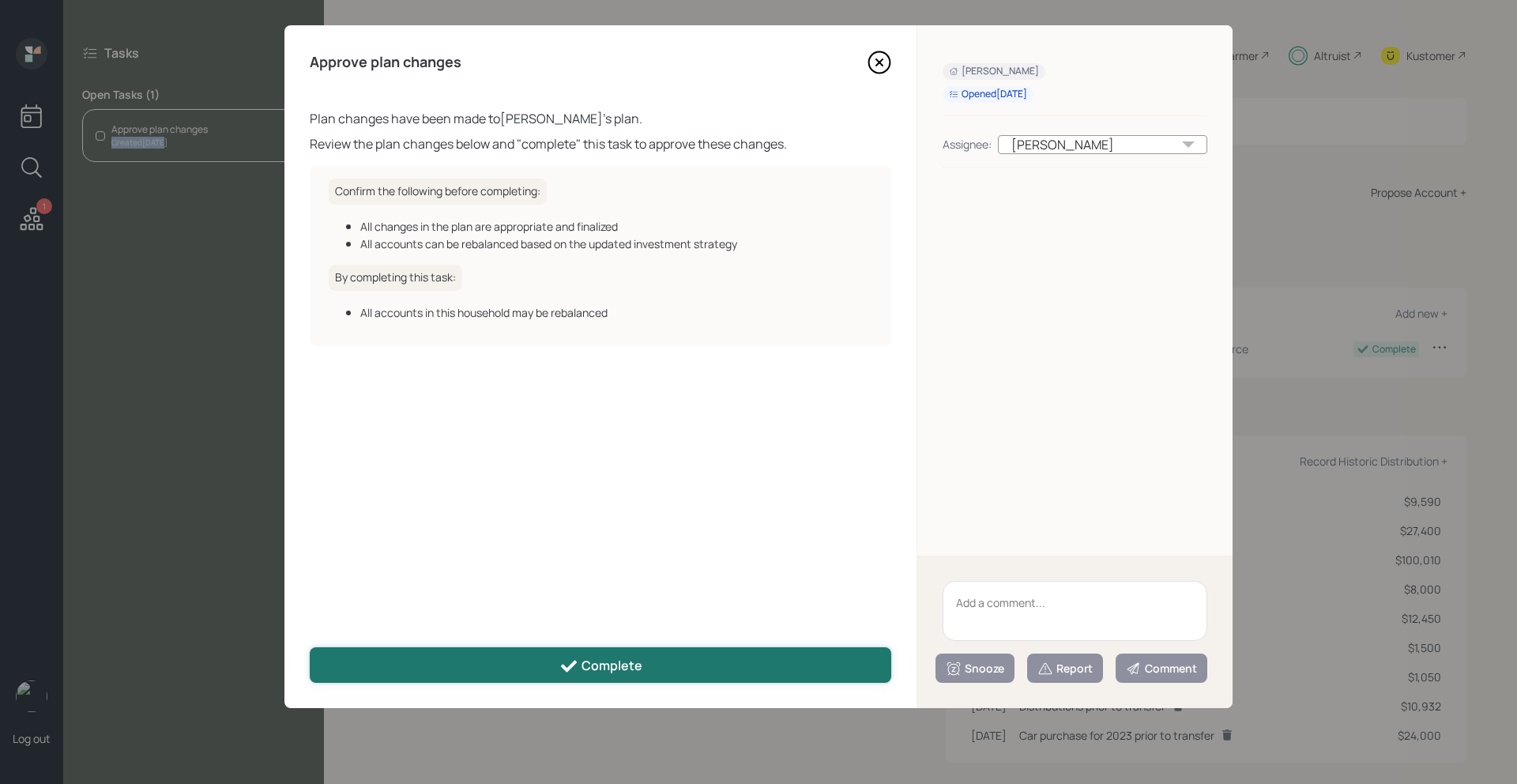
click at [547, 657] on button "Complete" at bounding box center [601, 665] width 581 height 35
